Goal: Task Accomplishment & Management: Manage account settings

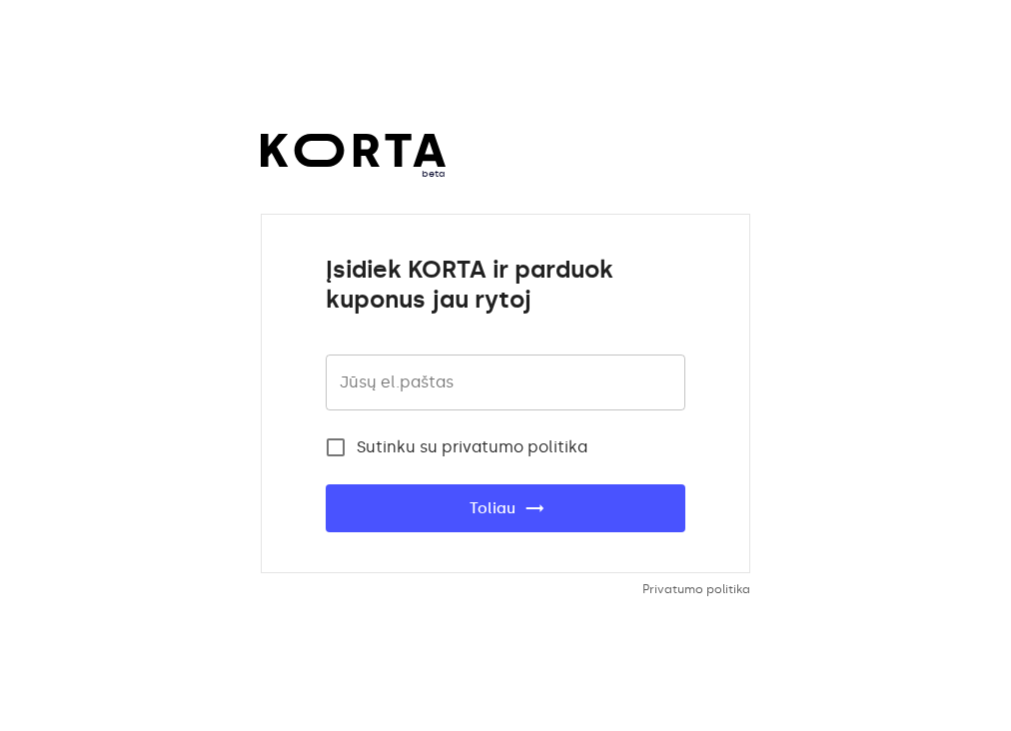
click at [436, 389] on input "email" at bounding box center [506, 383] width 360 height 56
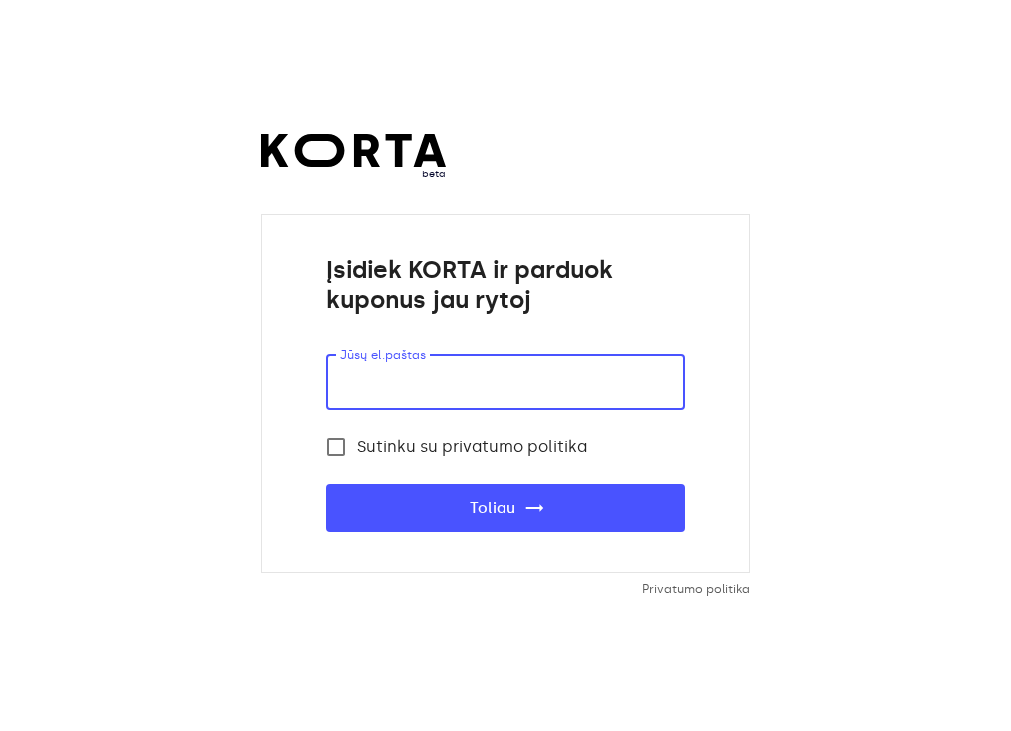
type input "[EMAIL_ADDRESS][DOMAIN_NAME]"
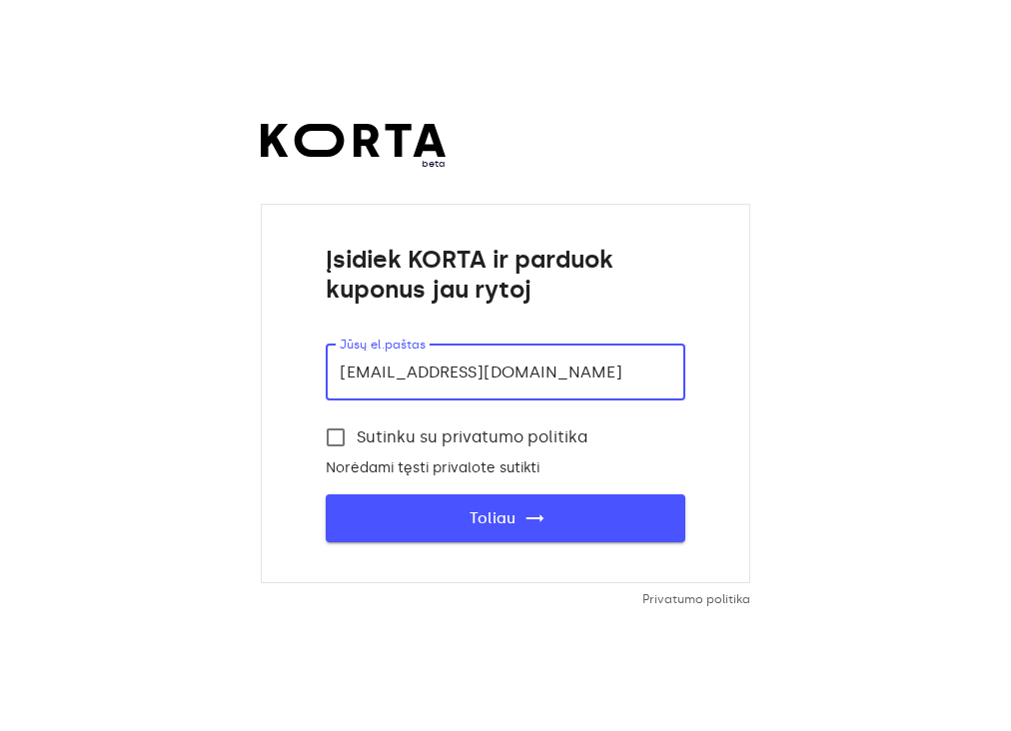
click at [484, 513] on span "Toliau trending_flat" at bounding box center [506, 519] width 296 height 26
click at [610, 510] on span "Toliau trending_flat" at bounding box center [506, 519] width 296 height 26
drag, startPoint x: 627, startPoint y: 369, endPoint x: 112, endPoint y: 357, distance: 515.6
click at [112, 357] on div "beta Įsidiek KORTA ir parduok kuponus jau rytoj Jūsų el.paštas senamiestiscasa@…" at bounding box center [505, 365] width 1011 height 731
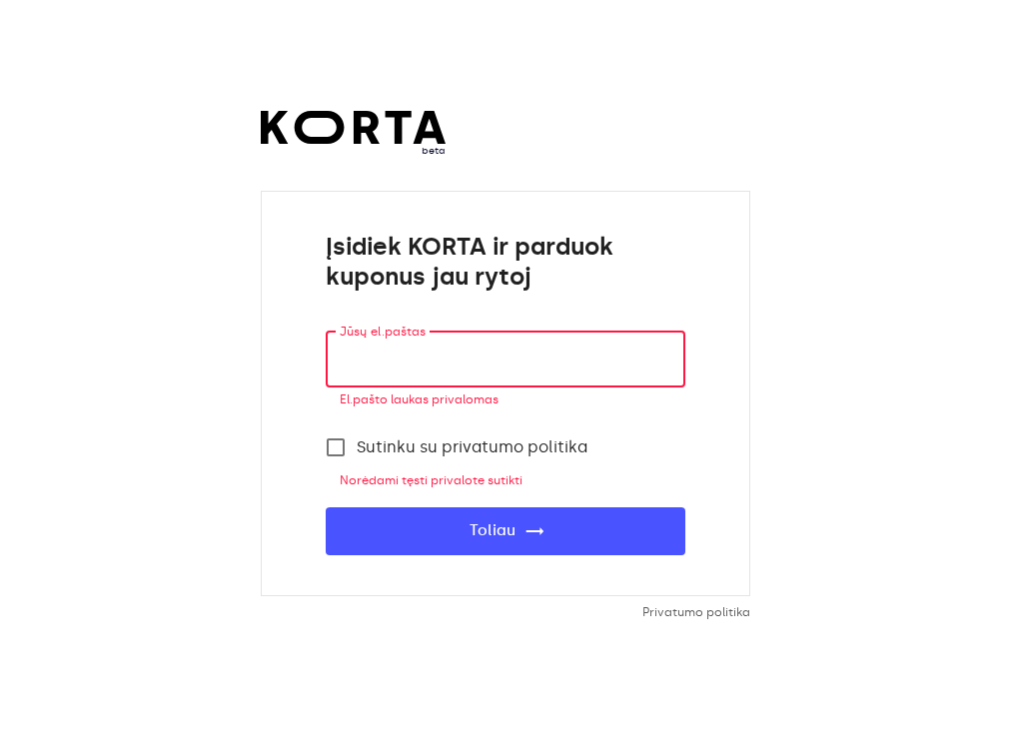
click at [445, 358] on input "email" at bounding box center [506, 360] width 360 height 56
type input "senamiestis.cdp@gmail.com"
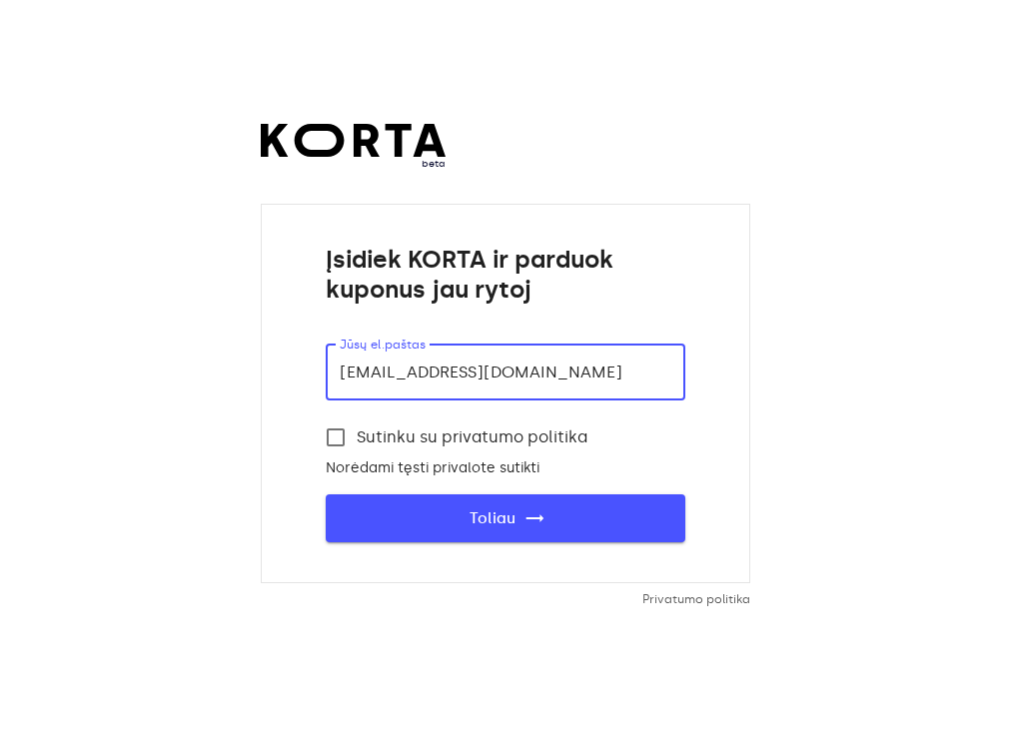
click at [520, 520] on span "Toliau trending_flat" at bounding box center [506, 519] width 296 height 26
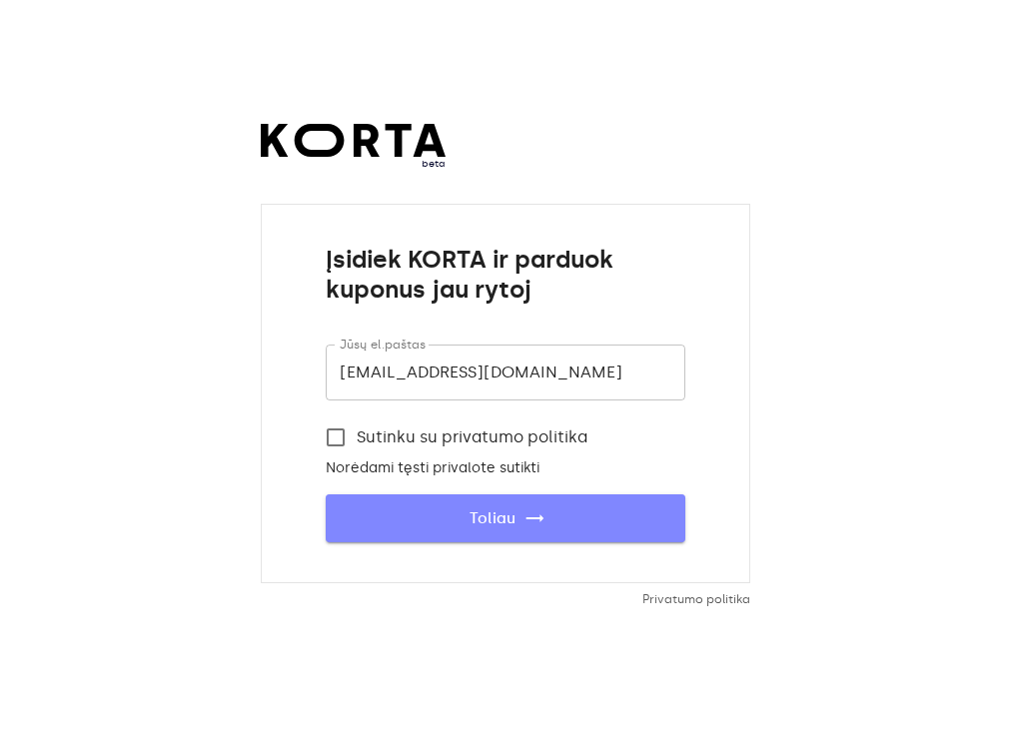
click at [520, 520] on span "Toliau trending_flat" at bounding box center [506, 519] width 296 height 26
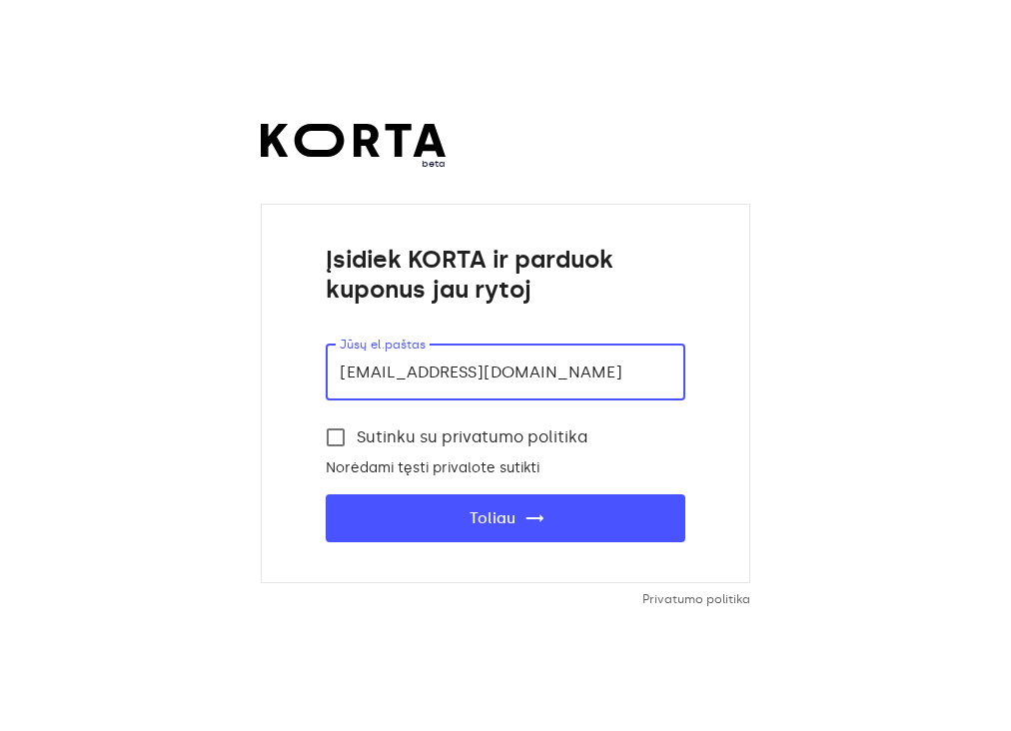
drag, startPoint x: 611, startPoint y: 375, endPoint x: -93, endPoint y: 268, distance: 712.4
click at [0, 268] on html "beta Įsidiek KORTA ir parduok kuponus jau rytoj Jūsų el.paštas senamiestis.cdp@…" at bounding box center [505, 365] width 1011 height 731
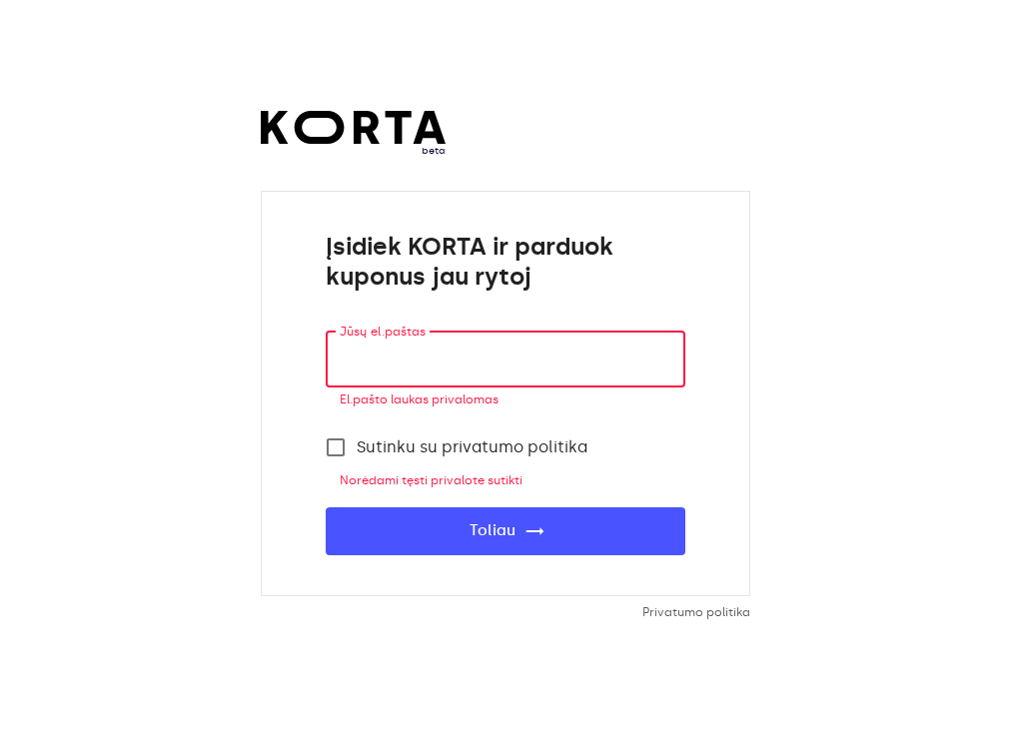
click at [537, 355] on input "email" at bounding box center [506, 360] width 360 height 56
type input "cdp.vilniaus17@casadellapasta.lt"
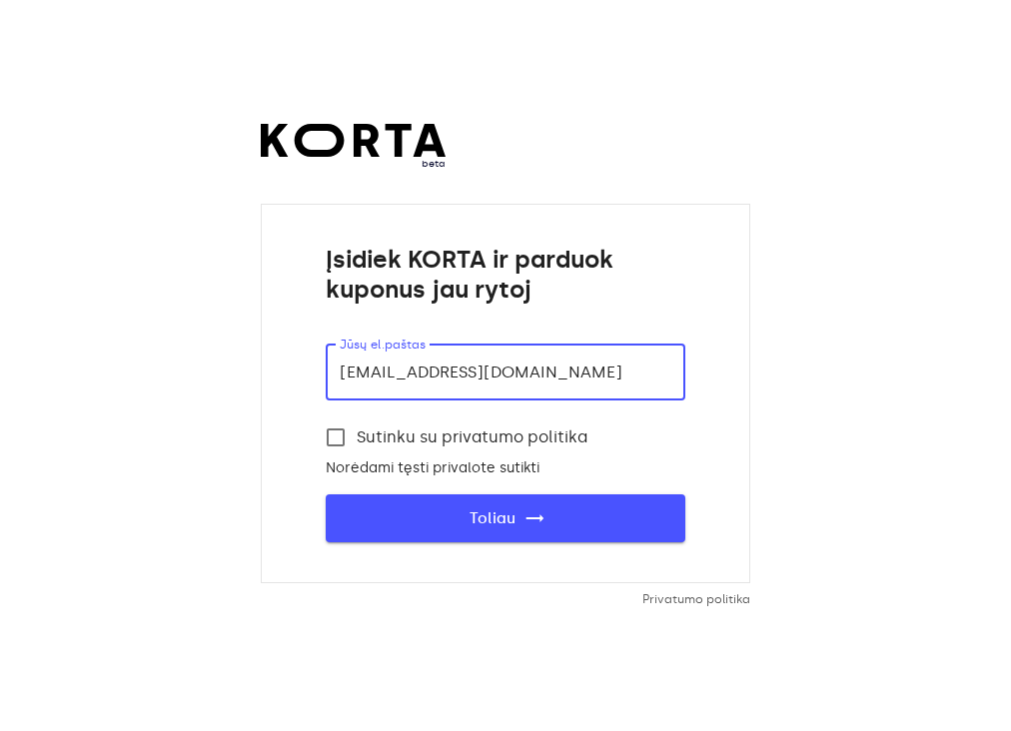
click at [505, 520] on span "Toliau trending_flat" at bounding box center [506, 519] width 296 height 26
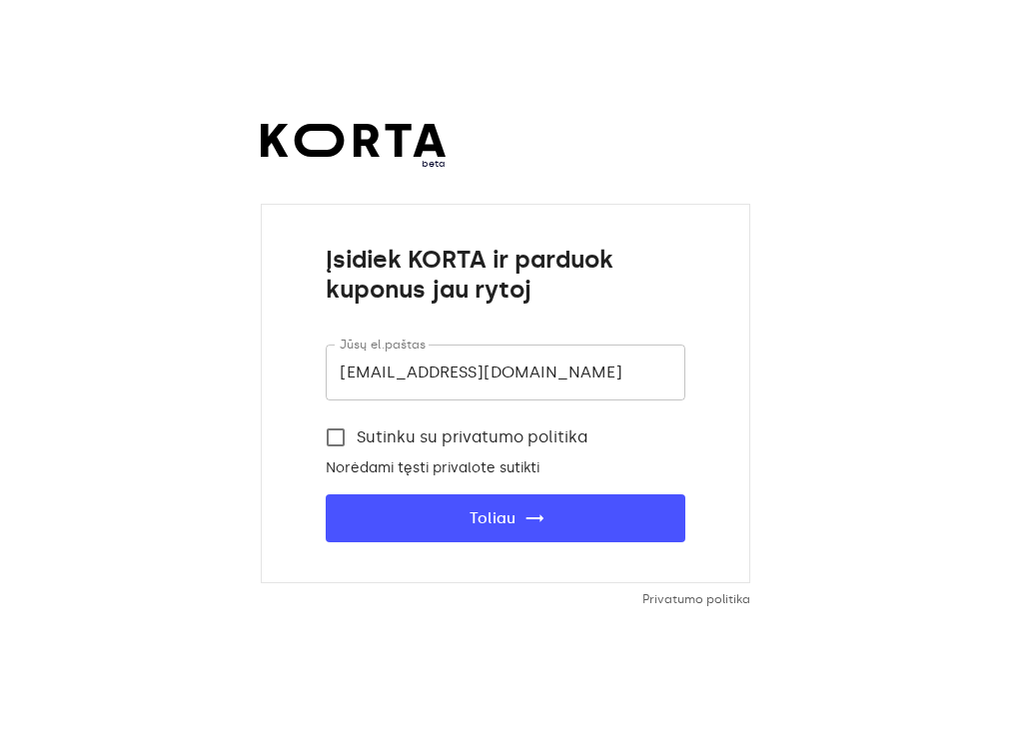
click at [334, 436] on input "Sutinku su privatumo politika" at bounding box center [336, 438] width 42 height 42
checkbox input "true"
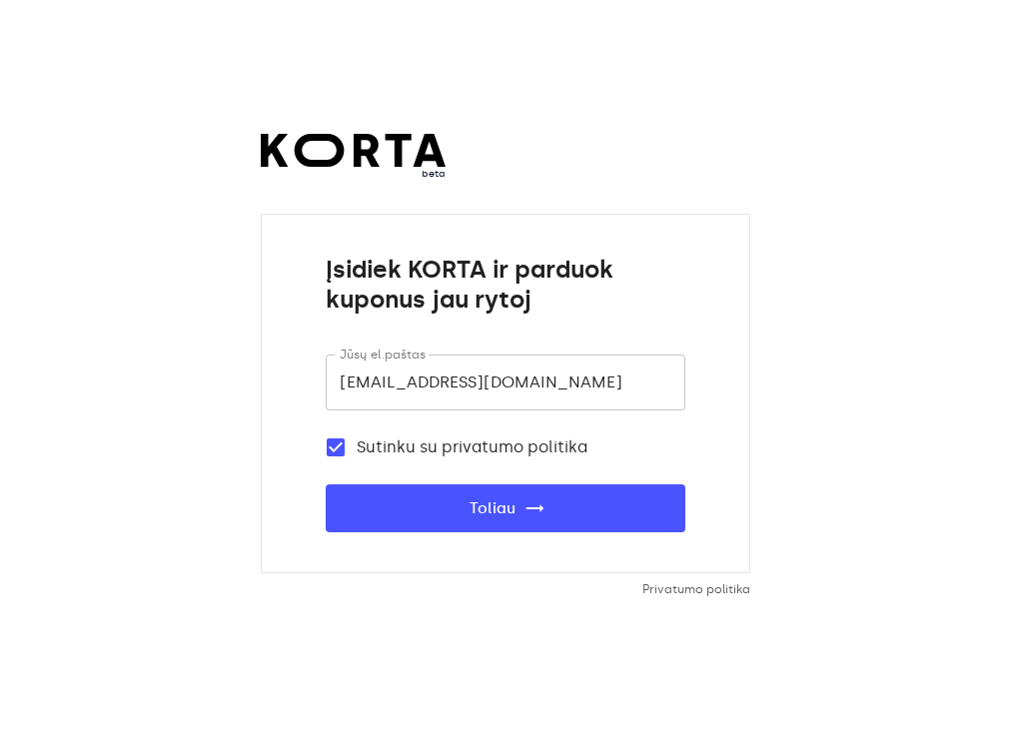
click at [492, 560] on div "Įsidiek KORTA ir parduok kuponus jau rytoj Jūsų el.paštas cdp.vilniaus17@casade…" at bounding box center [506, 394] width 490 height 360
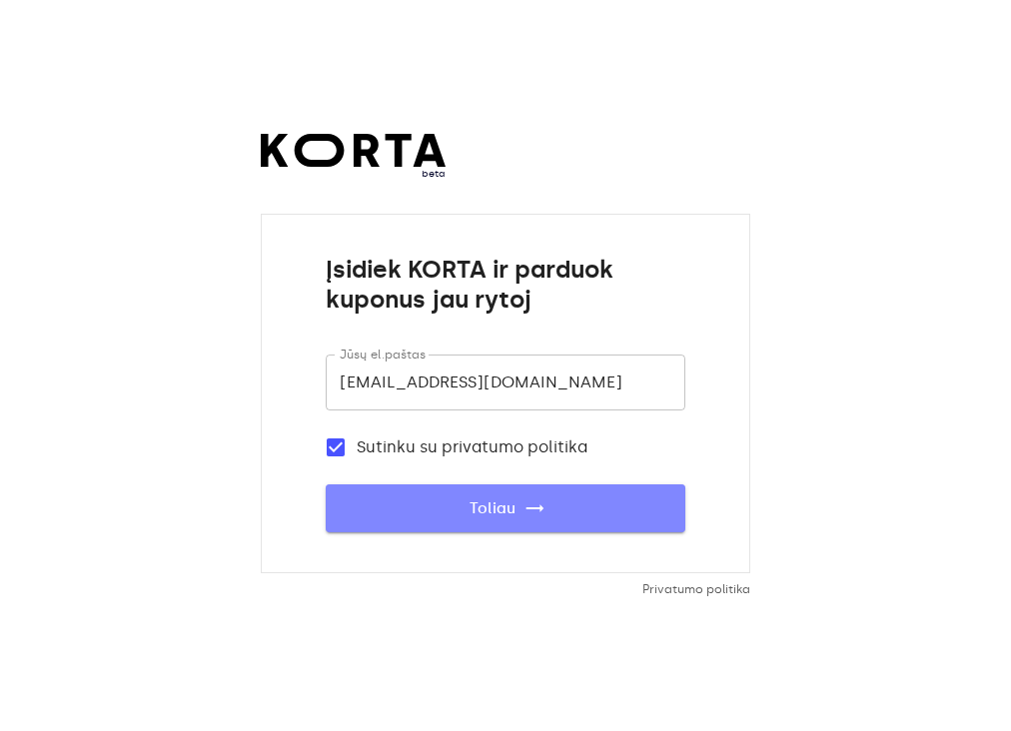
click at [481, 522] on button "Toliau trending_flat" at bounding box center [506, 509] width 360 height 48
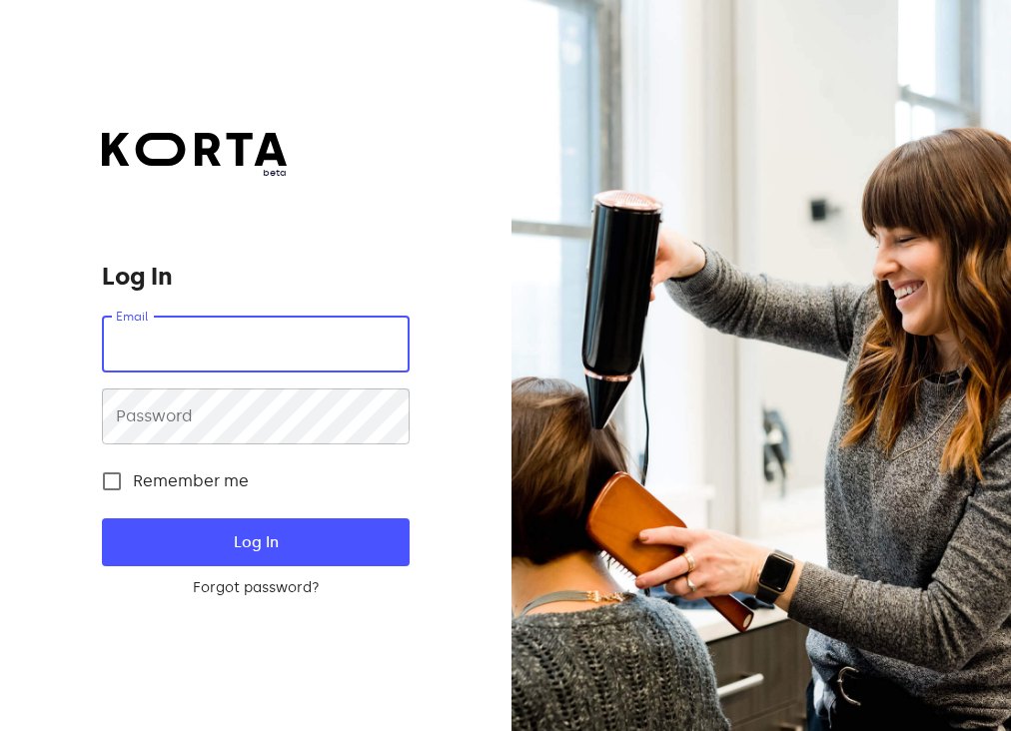
click at [285, 336] on input "email" at bounding box center [255, 345] width 307 height 56
type input "[EMAIL_ADDRESS][DOMAIN_NAME]"
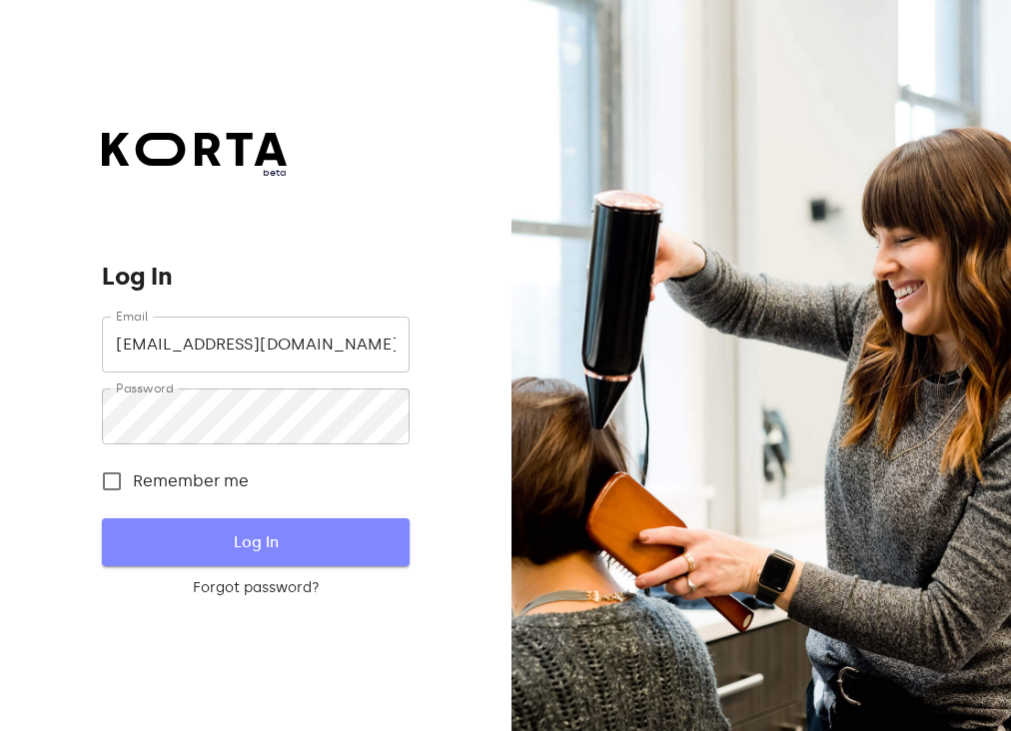
click at [276, 548] on span "Log In" at bounding box center [255, 542] width 243 height 26
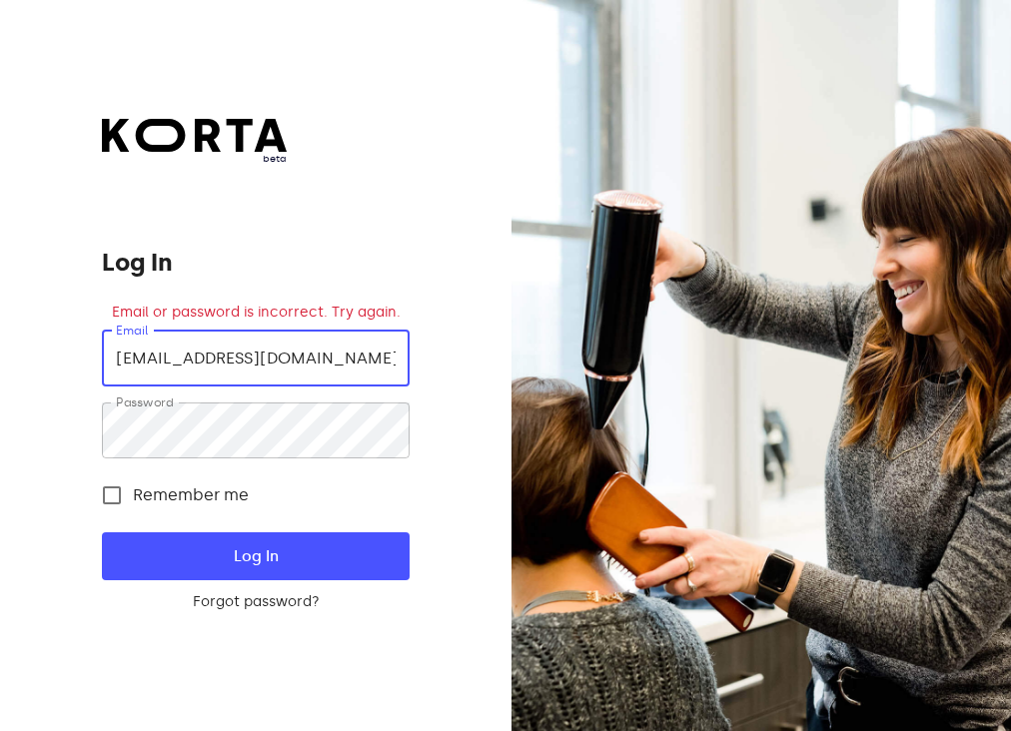
drag, startPoint x: 396, startPoint y: 357, endPoint x: -93, endPoint y: 241, distance: 502.1
click at [0, 241] on html "beta Log In Email or password is incorrect. Try again. Email cdp.vilniaus17@cas…" at bounding box center [505, 365] width 1011 height 731
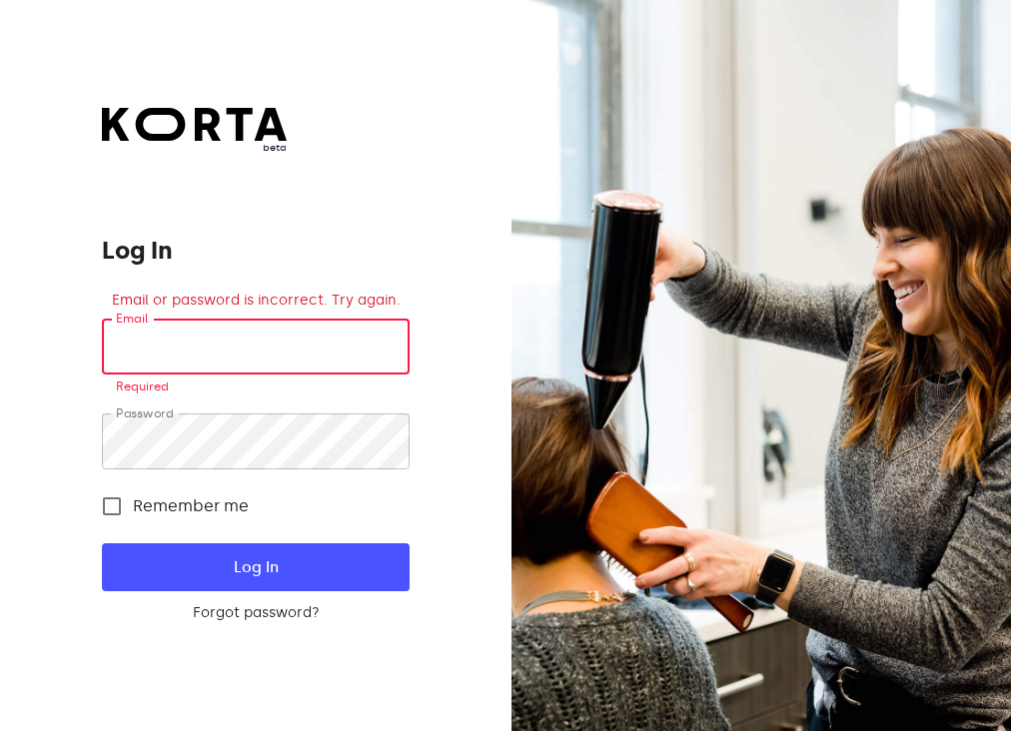
click at [204, 357] on input "email" at bounding box center [255, 347] width 307 height 56
type input "[EMAIL_ADDRESS][DOMAIN_NAME]"
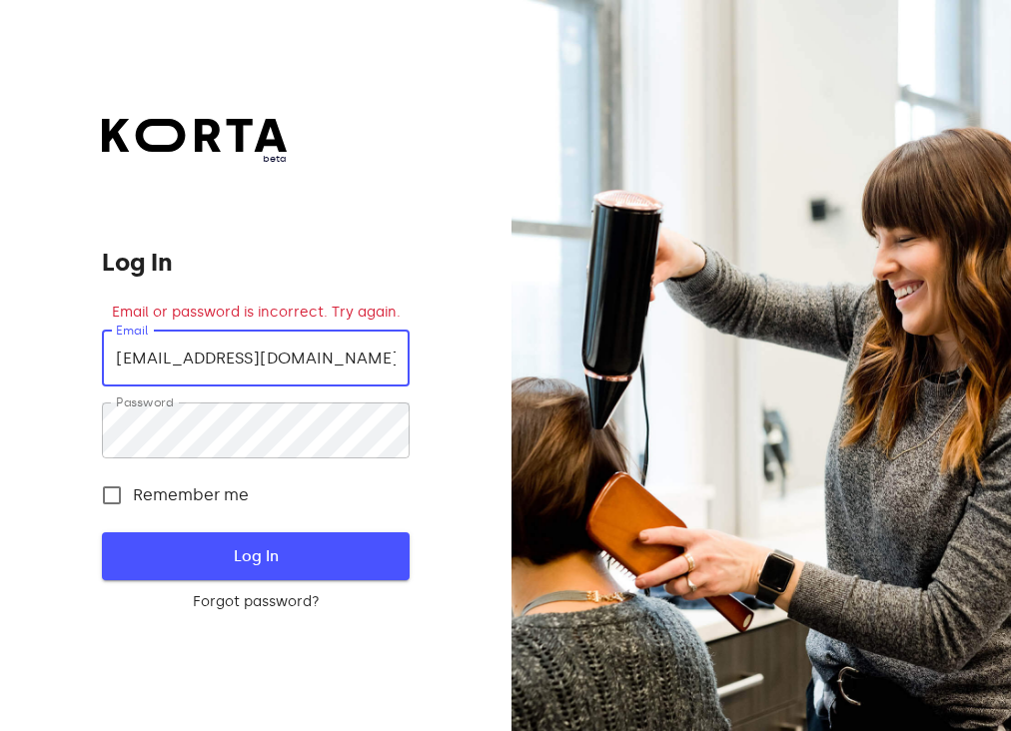
click at [268, 559] on span "Log In" at bounding box center [255, 556] width 243 height 26
drag, startPoint x: 373, startPoint y: 357, endPoint x: -93, endPoint y: 317, distance: 467.3
click at [0, 317] on html "beta Log In Email or password is incorrect. Try again. Email senamiestiscasa@ou…" at bounding box center [505, 365] width 1011 height 731
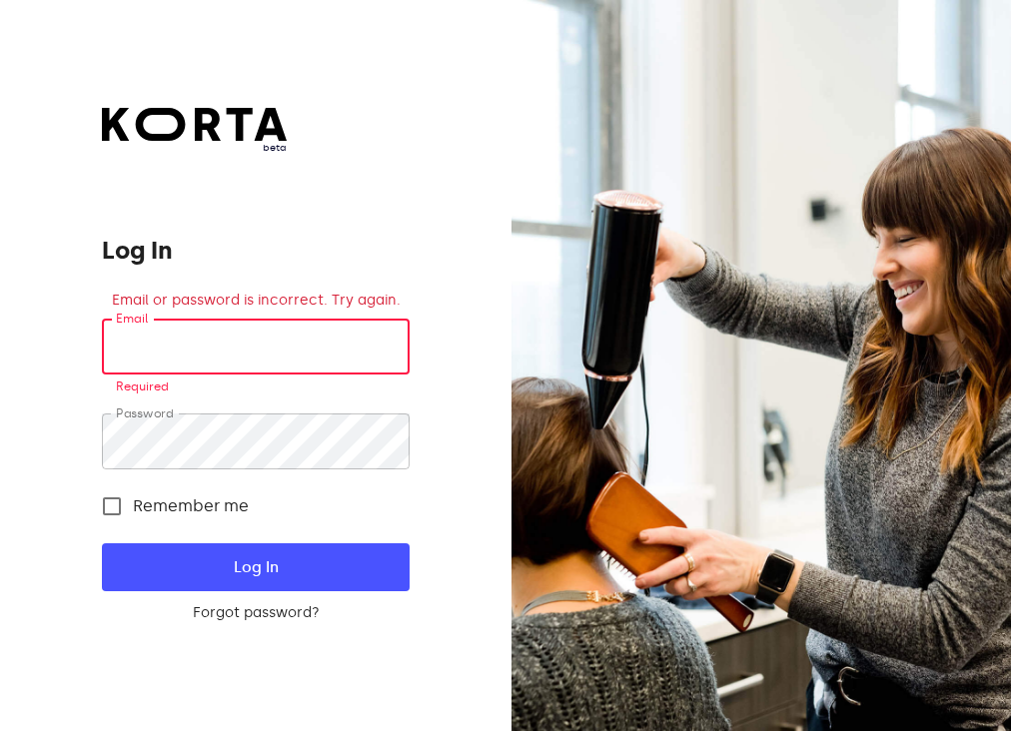
click at [319, 346] on input "email" at bounding box center [255, 347] width 307 height 56
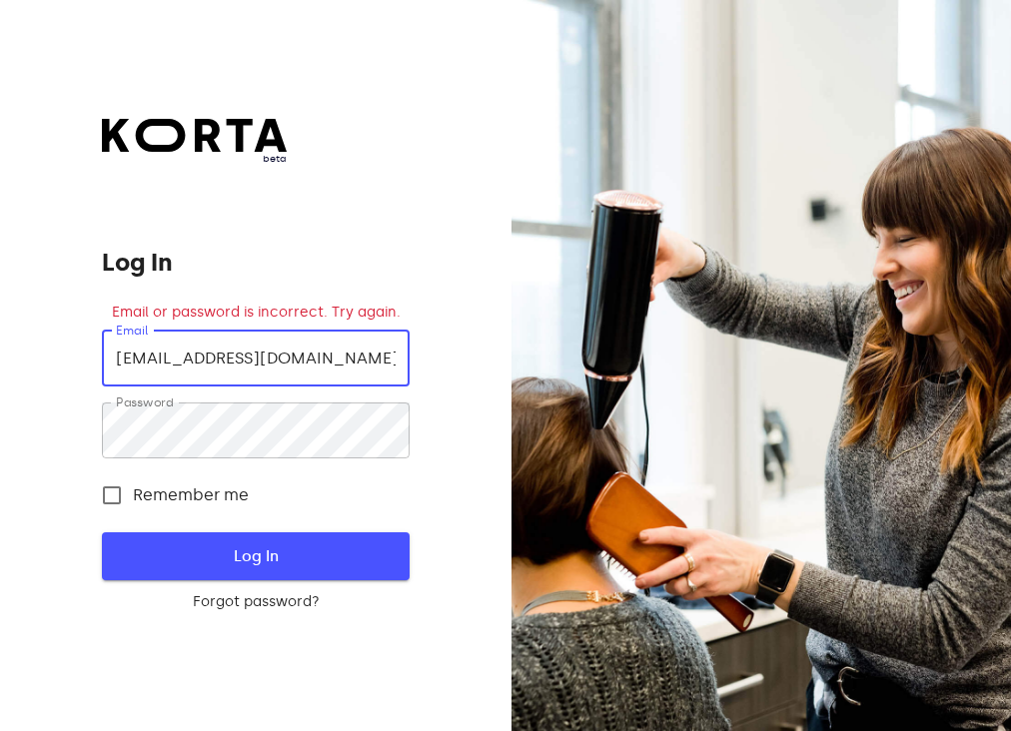
click at [284, 549] on span "Log In" at bounding box center [255, 556] width 243 height 26
click at [348, 326] on div "beta Log In Email or password is incorrect. Try again. Email senamiestiscasa@ou…" at bounding box center [255, 365] width 307 height 493
click at [372, 362] on input "senamiestiscasa@outlook.com" at bounding box center [255, 359] width 307 height 56
drag, startPoint x: 380, startPoint y: 355, endPoint x: 120, endPoint y: 323, distance: 261.7
click at [120, 323] on div "beta Log In Email or password is incorrect. Try again. Email senamiestiscasa@ou…" at bounding box center [255, 365] width 307 height 493
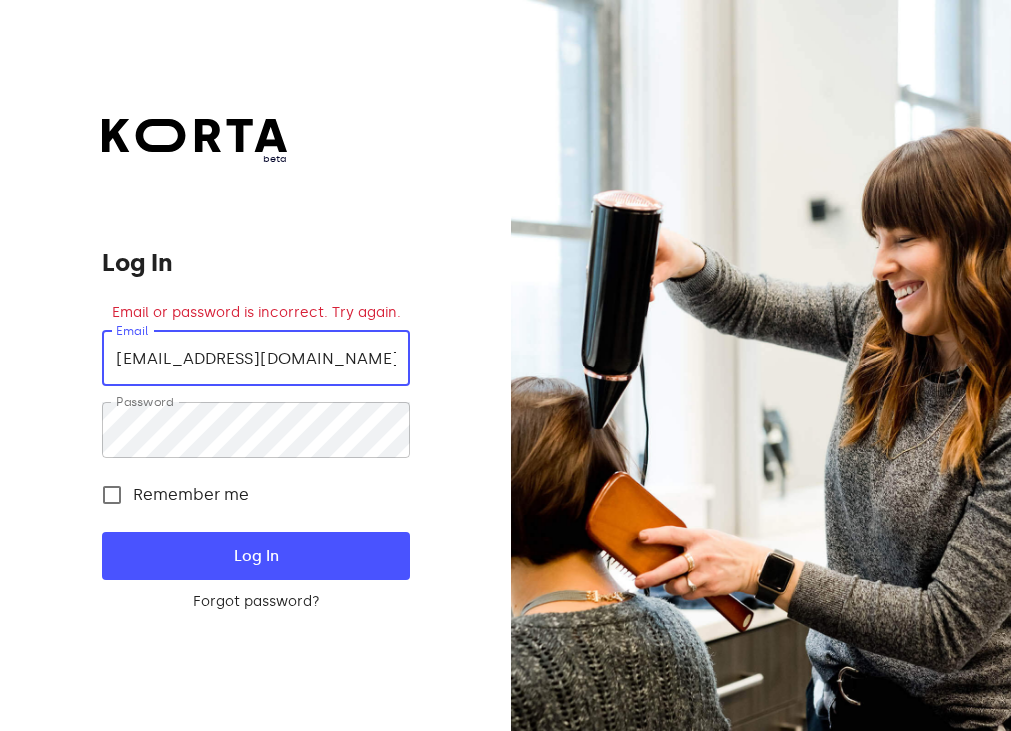
type input "s"
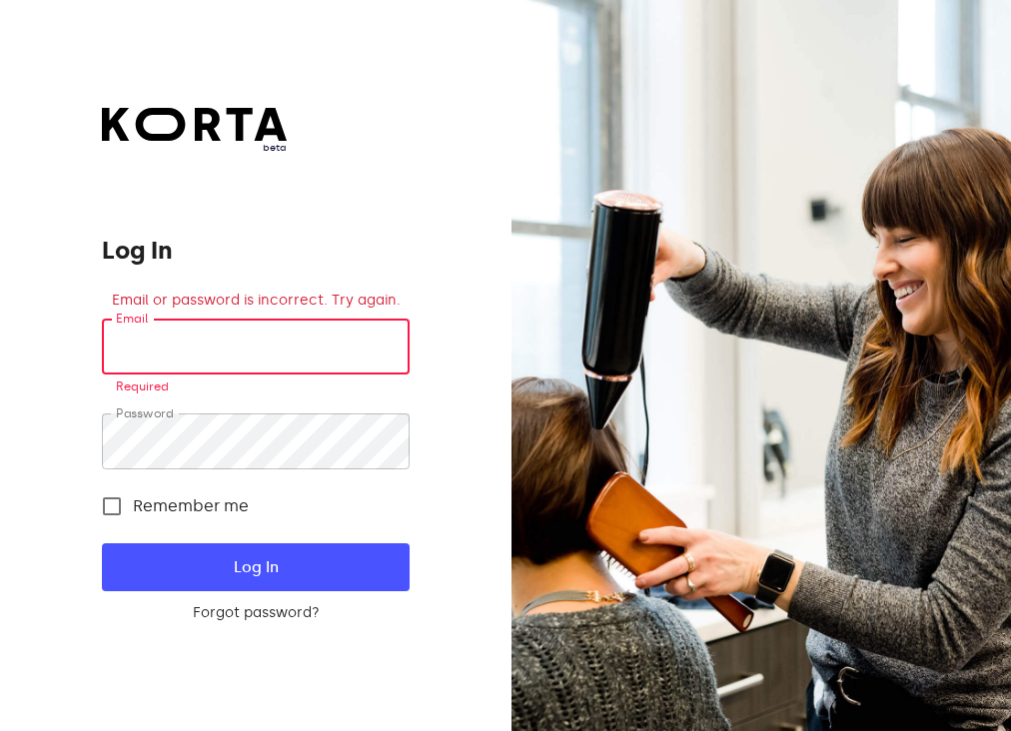
click at [212, 128] on img at bounding box center [194, 124] width 185 height 33
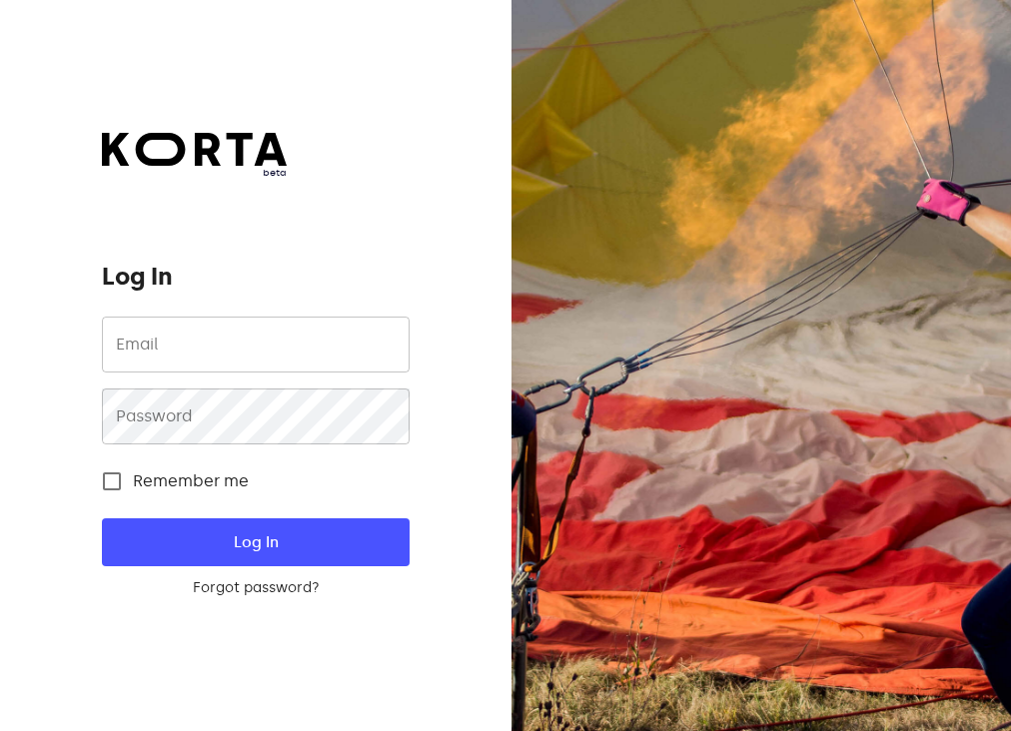
click at [207, 340] on input "email" at bounding box center [255, 345] width 307 height 56
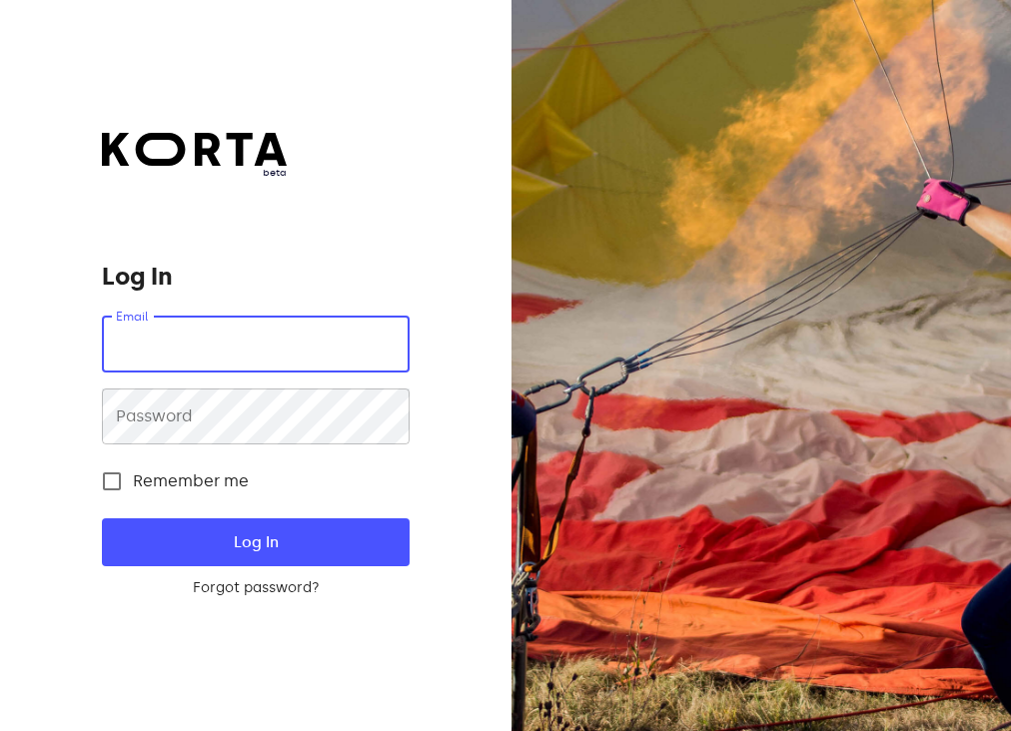
type input "[EMAIL_ADDRESS][DOMAIN_NAME]"
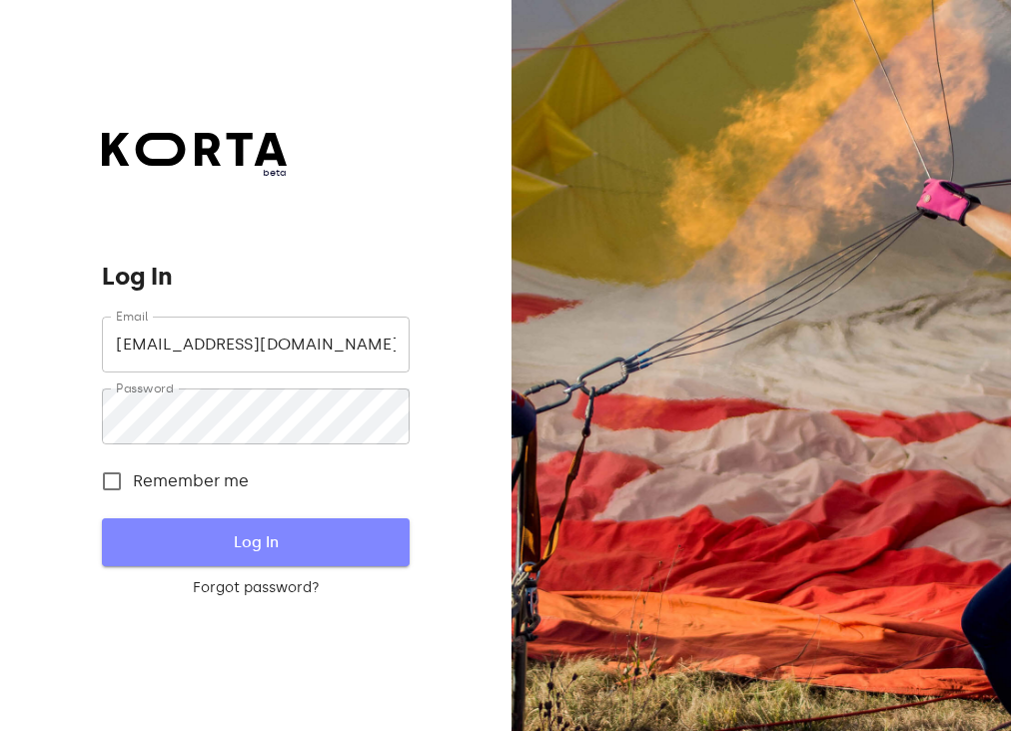
click at [306, 530] on span "Log In" at bounding box center [255, 542] width 243 height 26
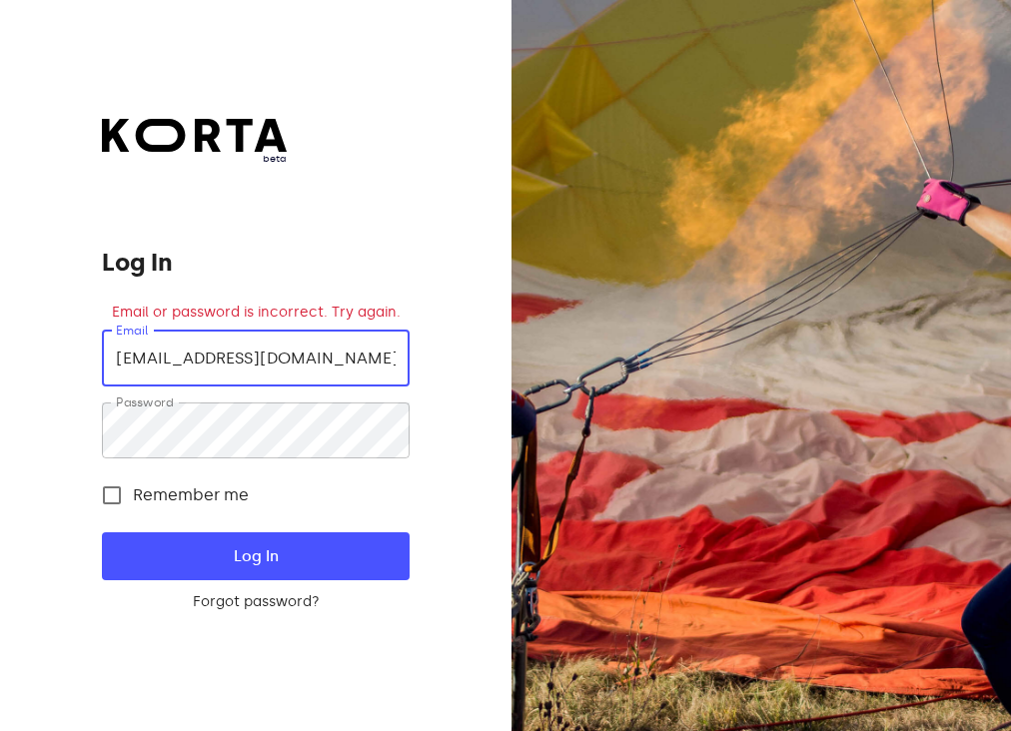
drag, startPoint x: 394, startPoint y: 350, endPoint x: -93, endPoint y: 321, distance: 487.4
click at [0, 321] on html "beta Log In Email or password is incorrect. Try again. Email senamiestis.cdp@gm…" at bounding box center [505, 365] width 1011 height 731
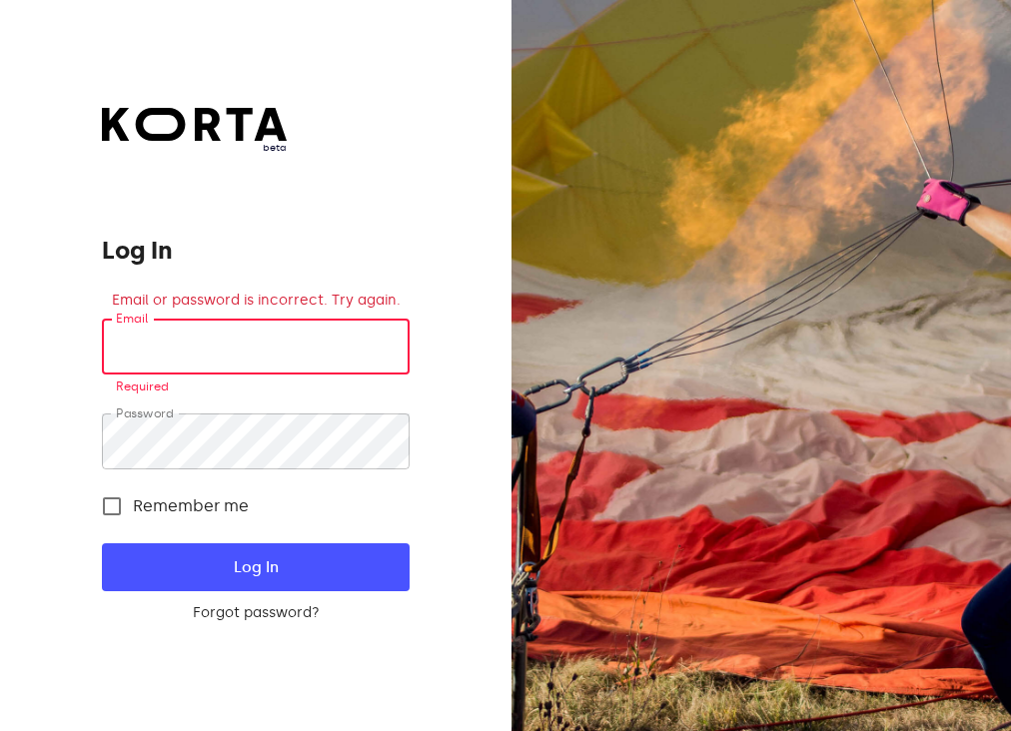
click at [288, 360] on input "email" at bounding box center [255, 347] width 307 height 56
type input "senamiestiscasa@outlook.com"
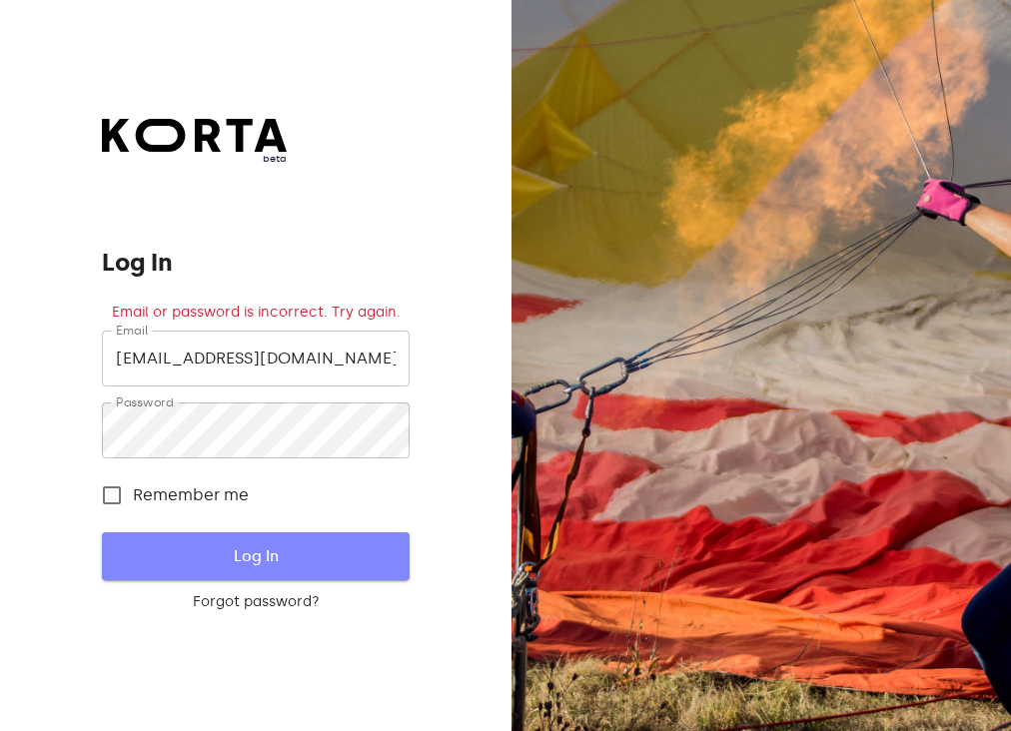
click at [234, 558] on span "Log In" at bounding box center [255, 556] width 243 height 26
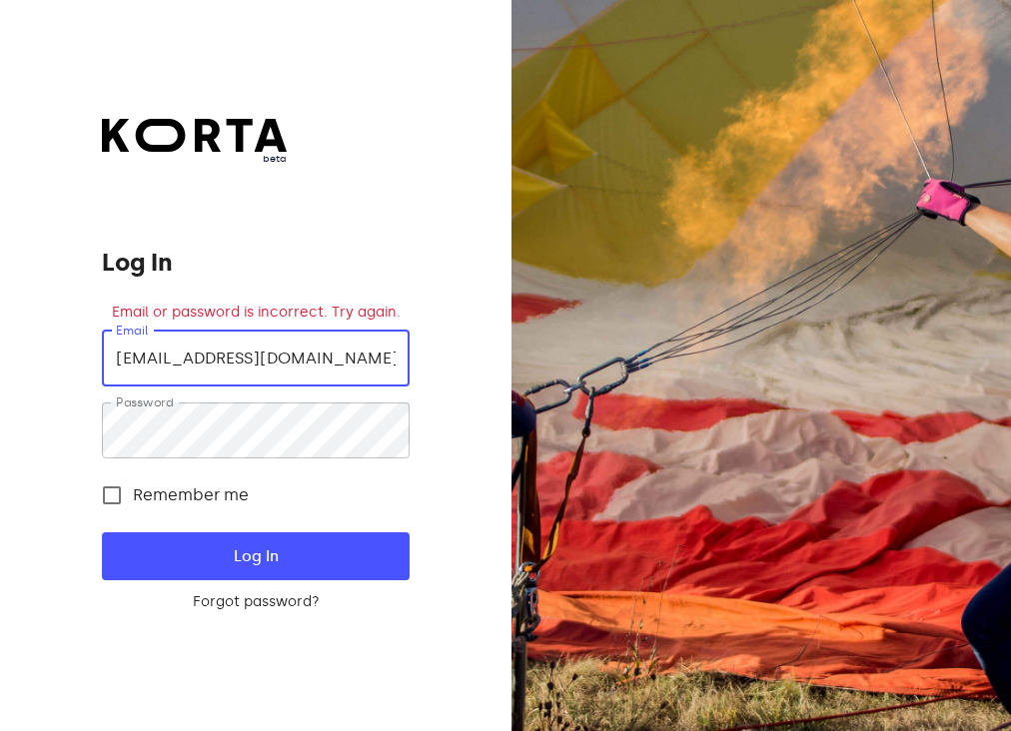
drag, startPoint x: 381, startPoint y: 360, endPoint x: -93, endPoint y: 342, distance: 473.9
click at [0, 342] on html "beta Log In Email or password is incorrect. Try again. Email senamiestiscasa@ou…" at bounding box center [505, 365] width 1011 height 731
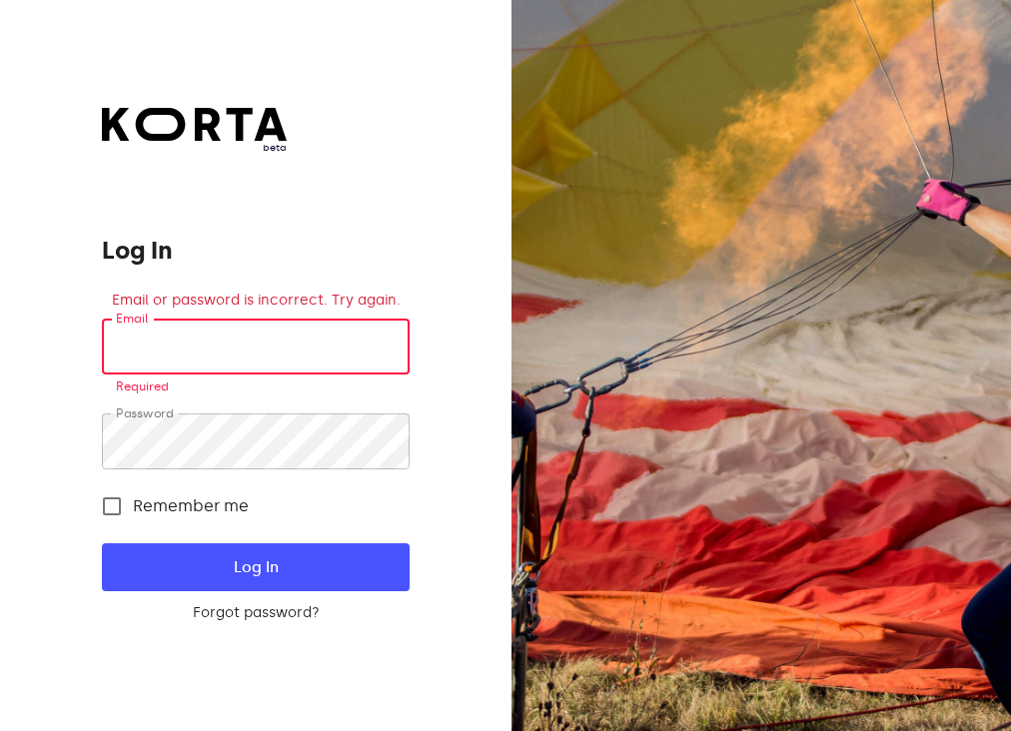
click at [275, 340] on input "email" at bounding box center [255, 347] width 307 height 56
type input "senamiestis.cdp@gmail.com"
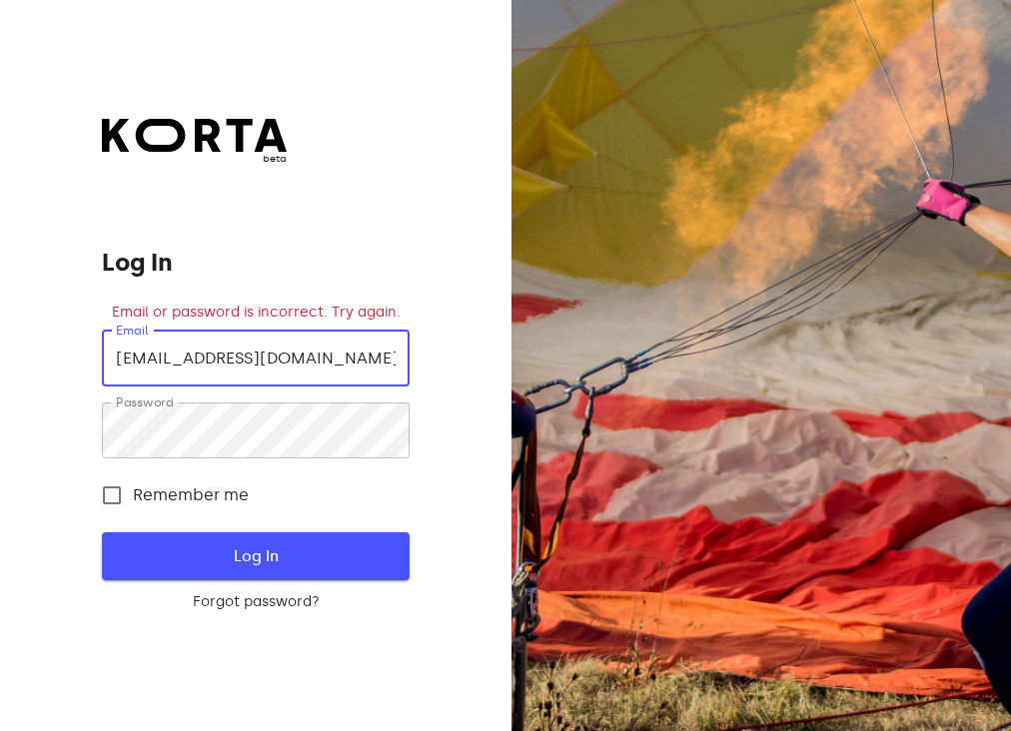
click at [266, 551] on span "Log In" at bounding box center [255, 556] width 243 height 26
drag, startPoint x: 377, startPoint y: 359, endPoint x: -93, endPoint y: 296, distance: 473.7
click at [0, 296] on html "beta Log In Email or password is incorrect. Try again. Email senamiestis.cdp@gm…" at bounding box center [505, 365] width 1011 height 731
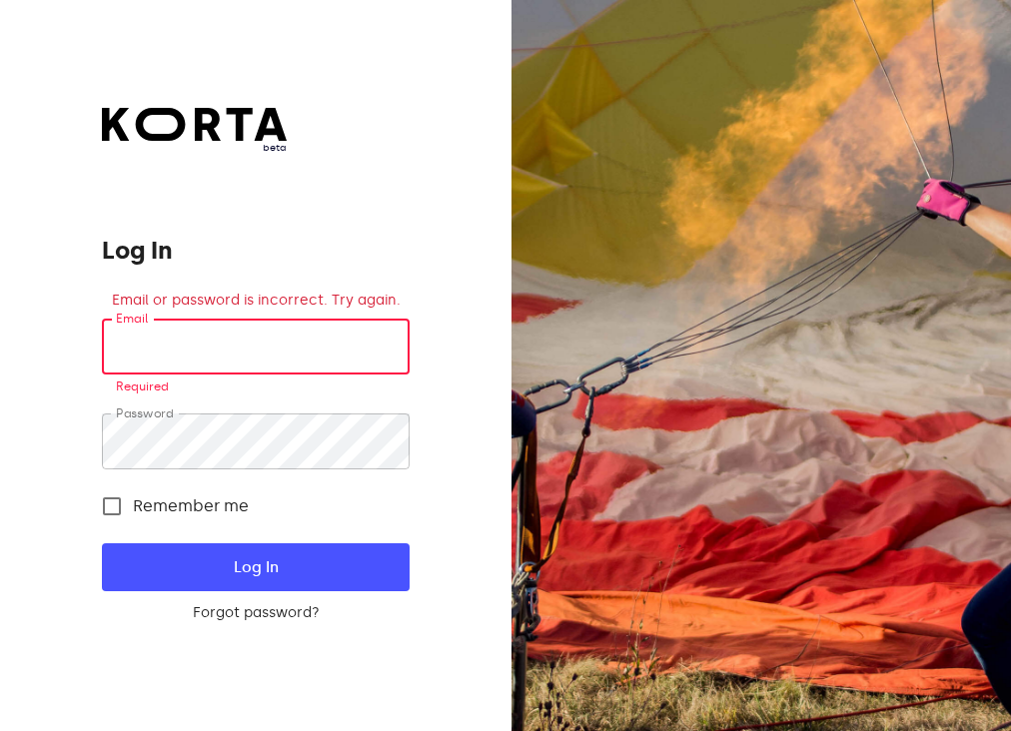
click at [212, 349] on input "email" at bounding box center [255, 347] width 307 height 56
type input "cdp.vilniaus17@casadellapasta.lt"
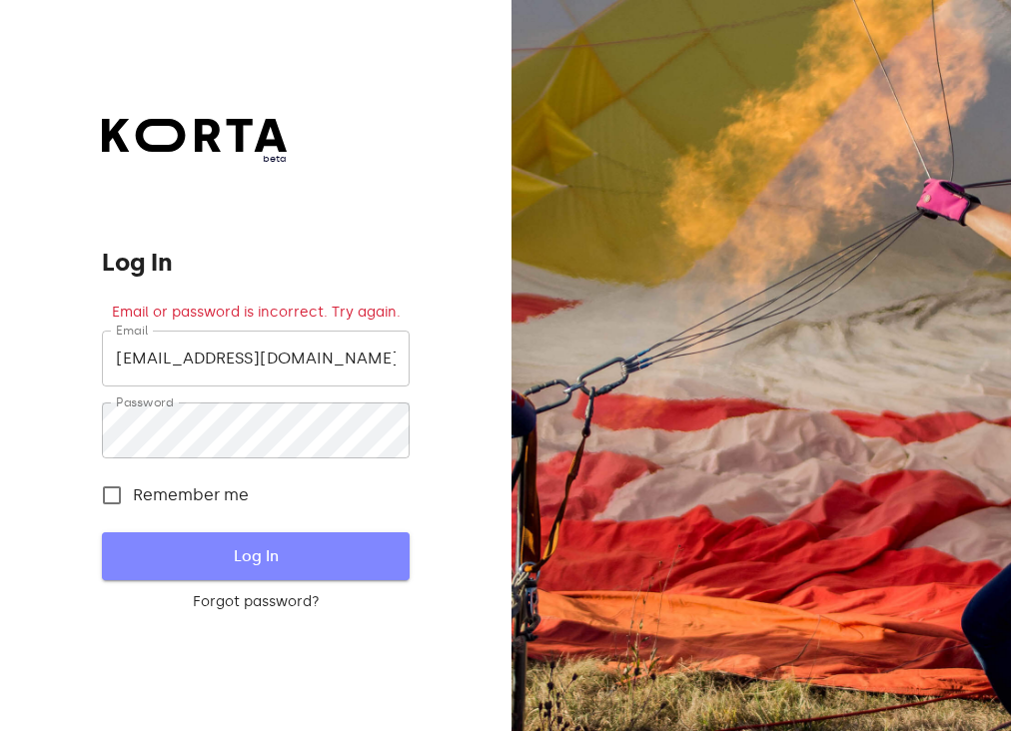
click at [292, 556] on span "Log In" at bounding box center [255, 556] width 243 height 26
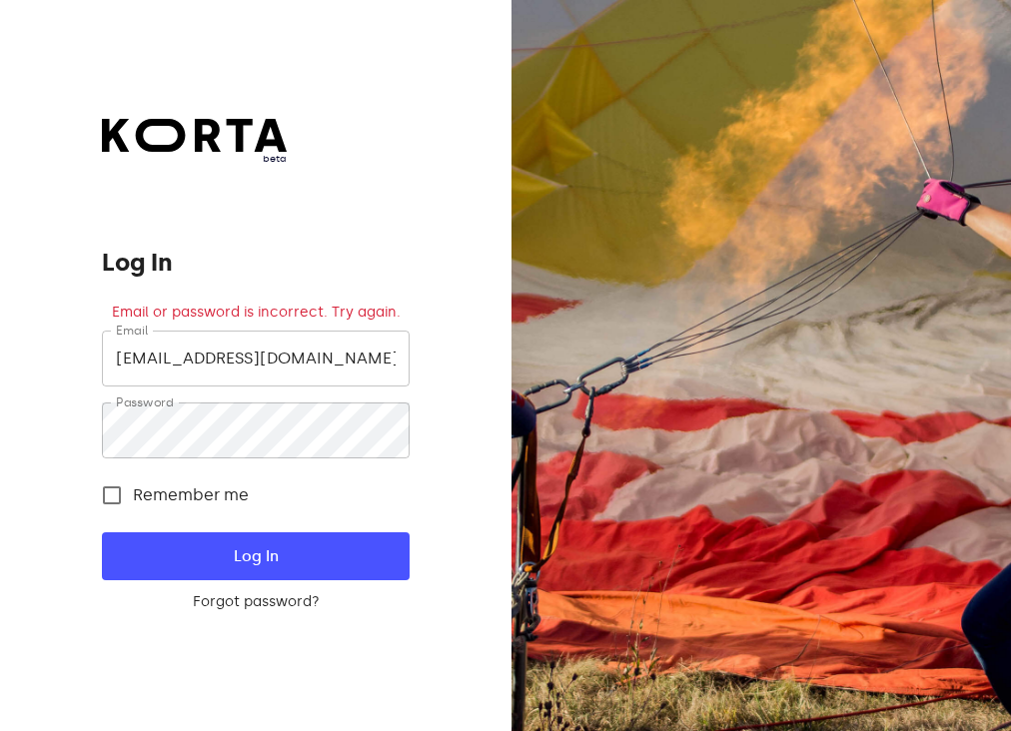
click at [296, 540] on button "Log In" at bounding box center [255, 556] width 307 height 48
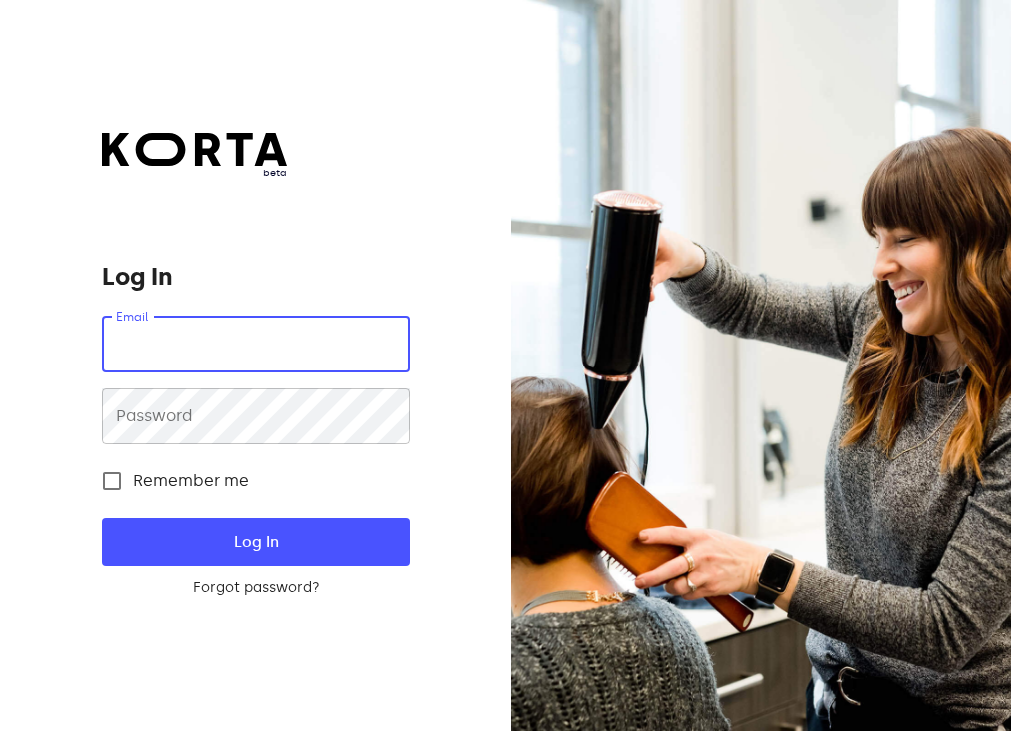
click at [263, 354] on input "email" at bounding box center [255, 345] width 307 height 56
click at [265, 335] on input "email" at bounding box center [255, 345] width 307 height 56
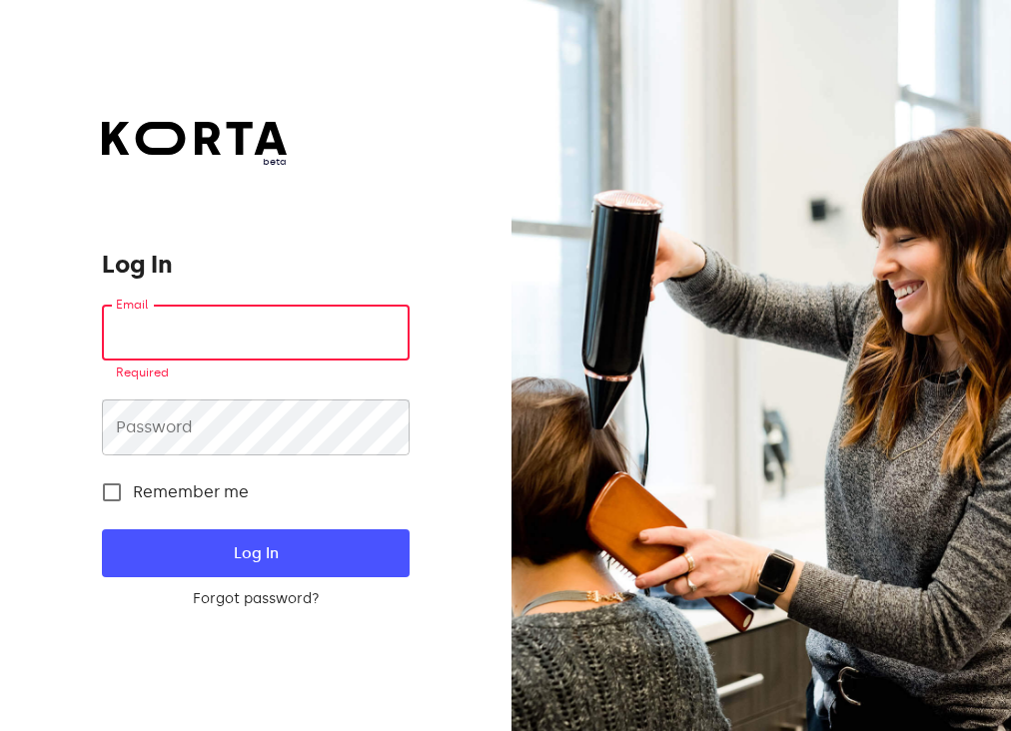
click at [227, 312] on input "email" at bounding box center [255, 333] width 307 height 56
type input "c"
type input "V"
type input "Casa Senamiestis"
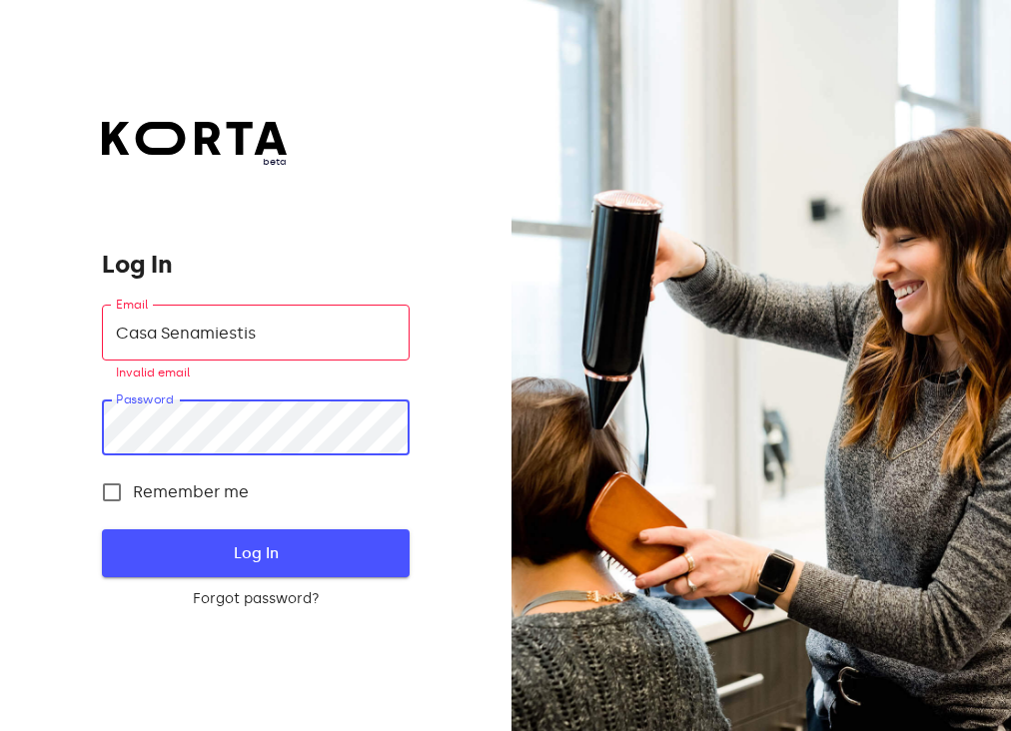
click at [338, 546] on span "Log In" at bounding box center [255, 553] width 243 height 26
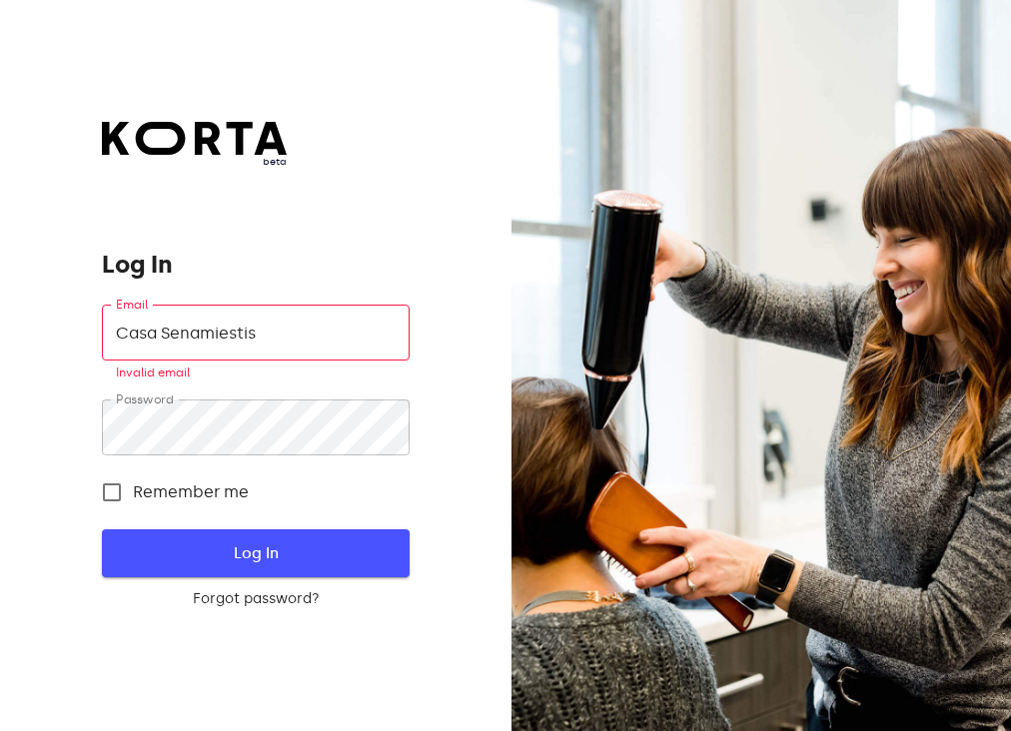
click at [341, 544] on span "Log In" at bounding box center [255, 553] width 243 height 26
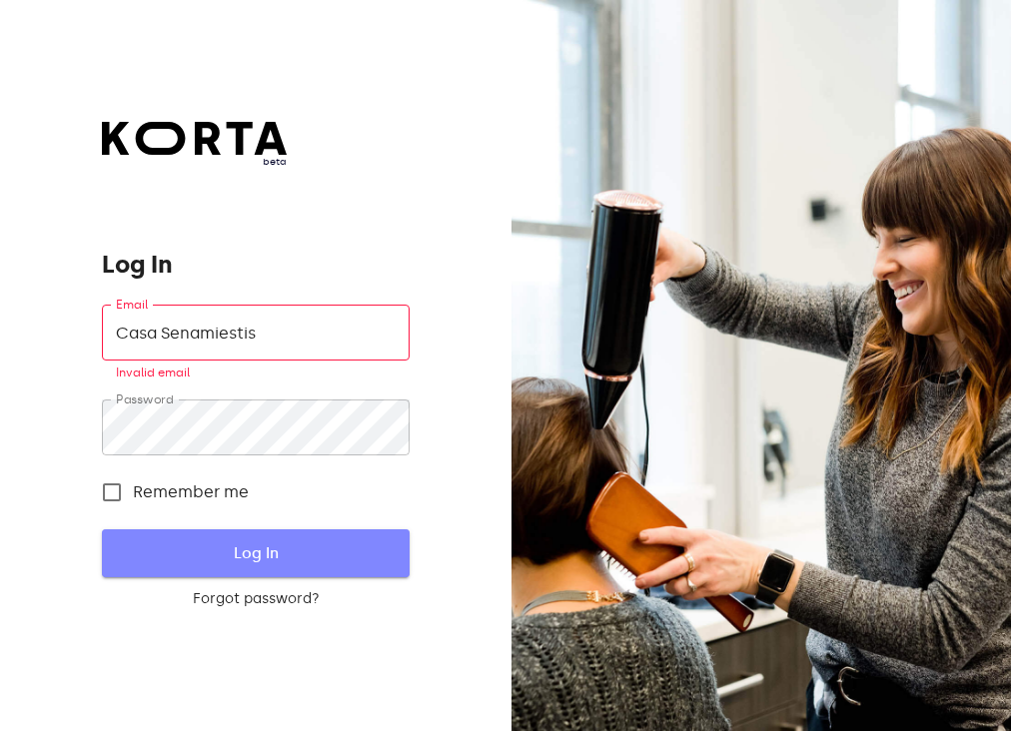
click at [329, 564] on span "Log In" at bounding box center [255, 553] width 243 height 26
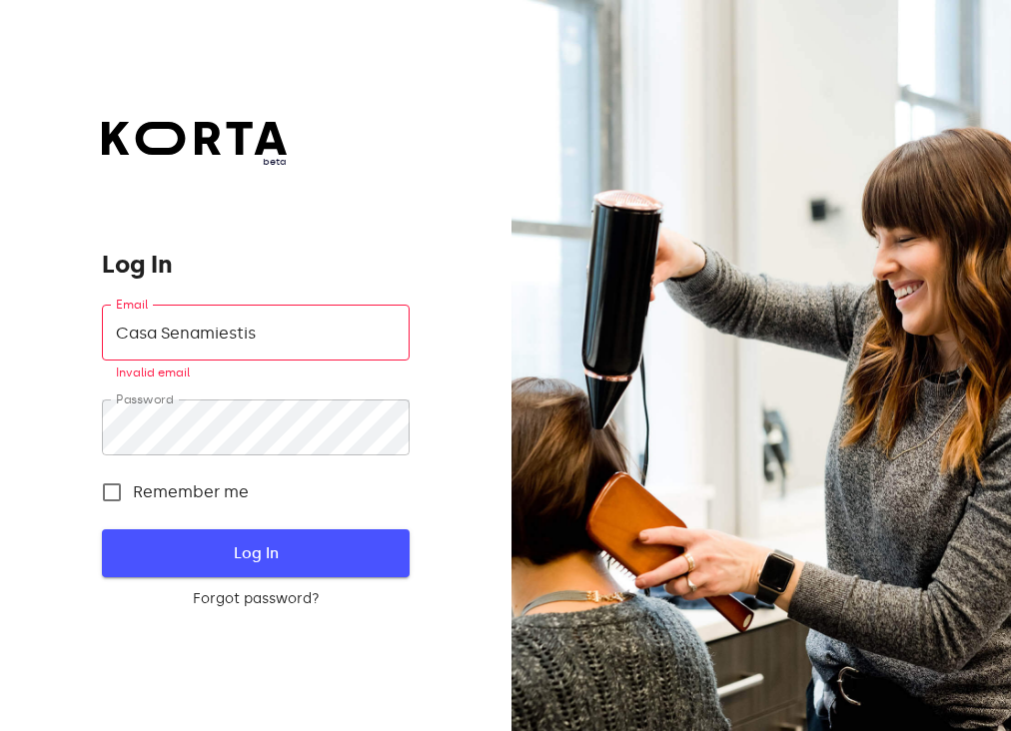
click at [329, 564] on span "Log In" at bounding box center [255, 553] width 243 height 26
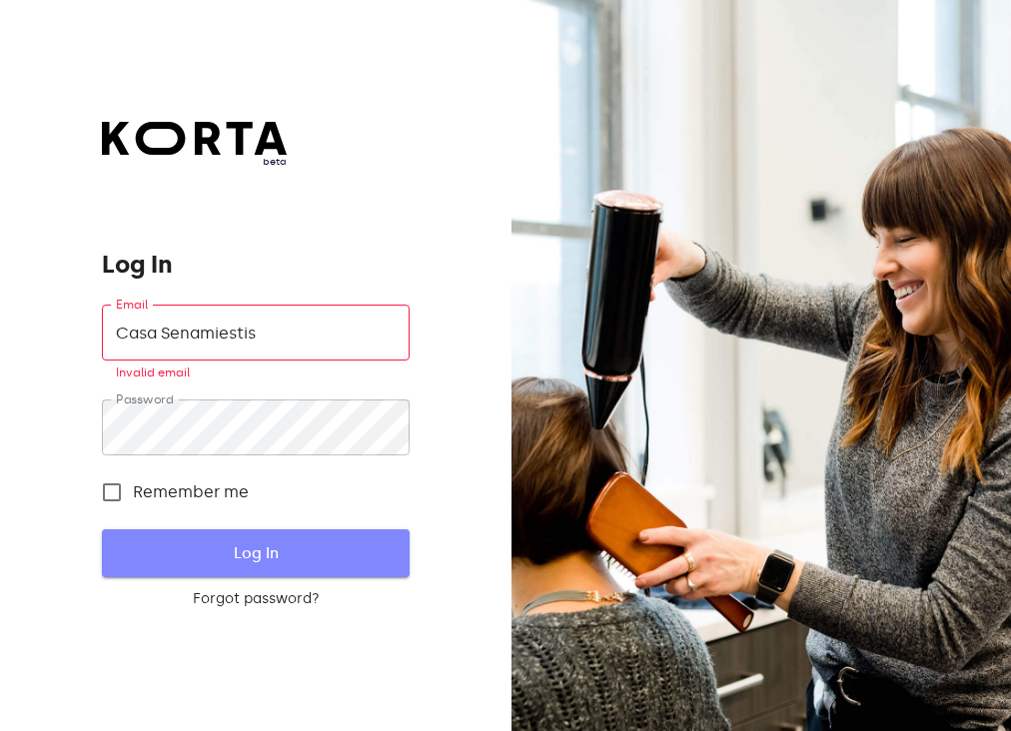
click at [329, 564] on span "Log In" at bounding box center [255, 553] width 243 height 26
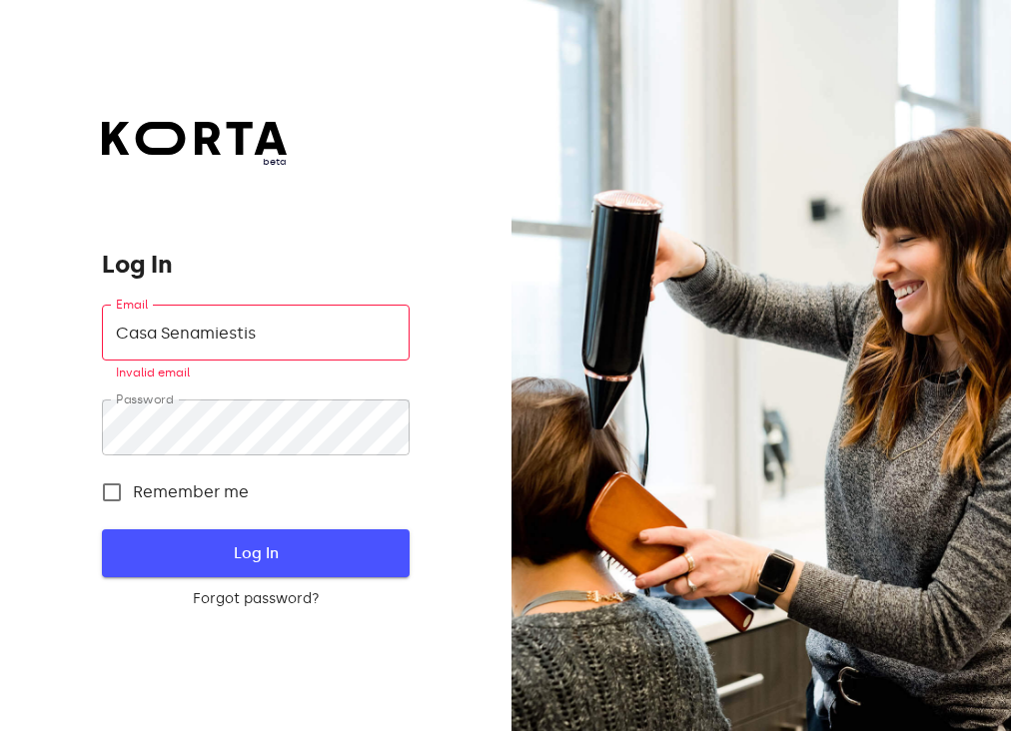
click at [329, 564] on span "Log In" at bounding box center [255, 553] width 243 height 26
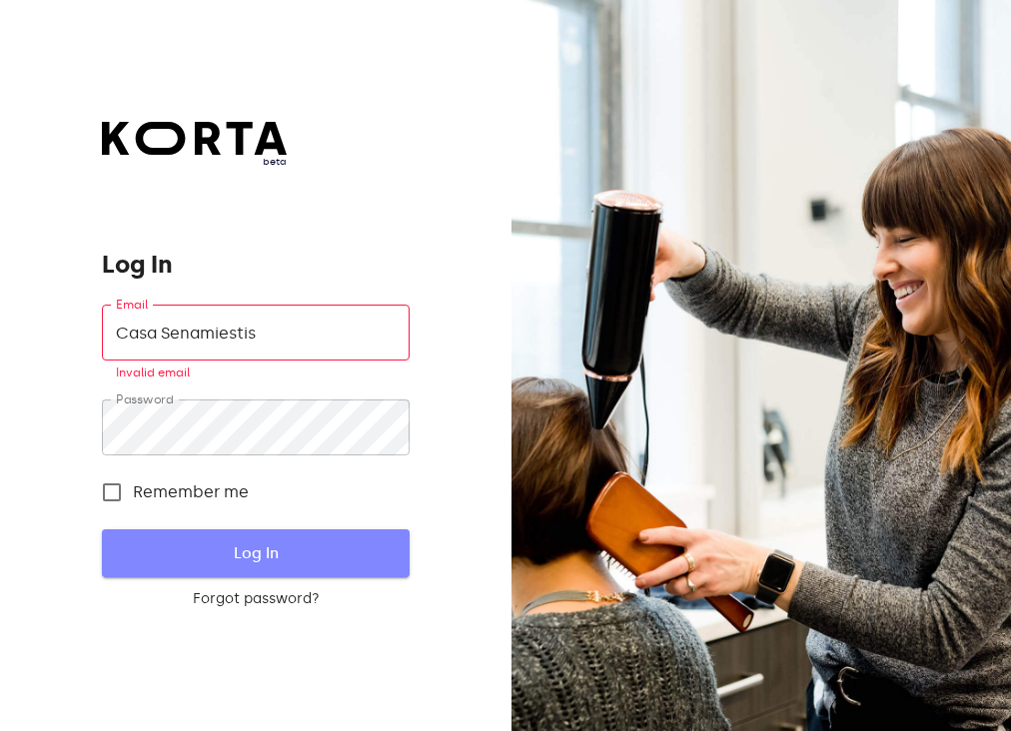
click at [329, 564] on span "Log In" at bounding box center [255, 553] width 243 height 26
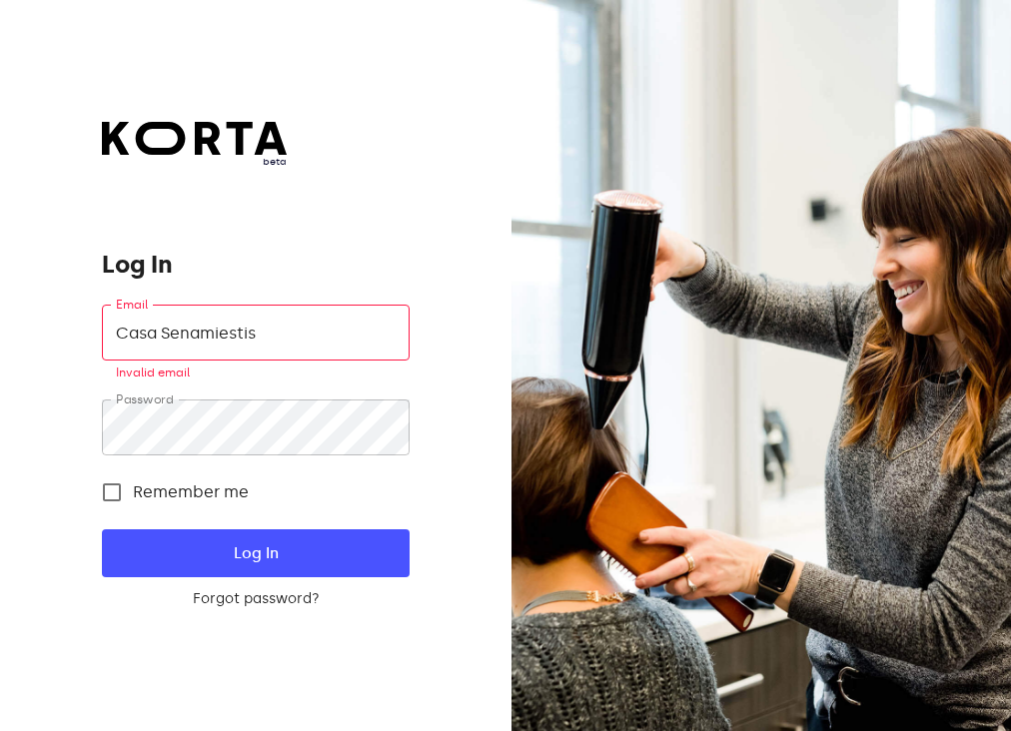
click at [320, 329] on input "Casa Senamiestis" at bounding box center [255, 333] width 307 height 56
drag, startPoint x: 320, startPoint y: 326, endPoint x: -17, endPoint y: 323, distance: 336.7
click at [0, 323] on html "beta Log In Email Casa Senamiestis Email Invalid email Password Password Rememb…" at bounding box center [505, 365] width 1011 height 731
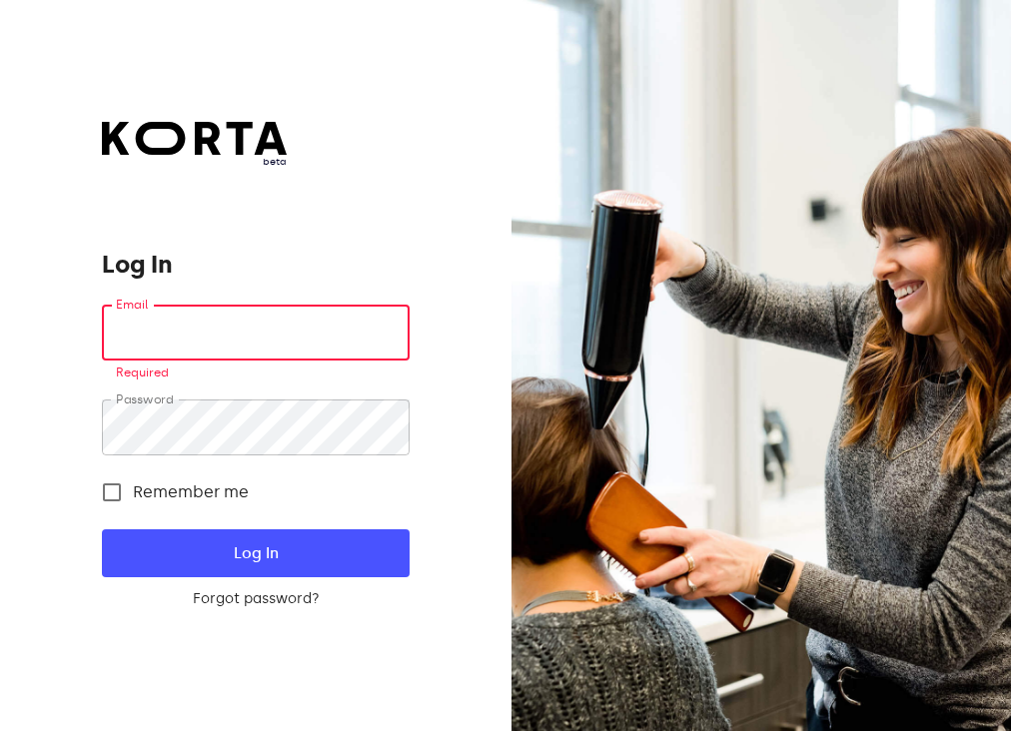
click at [245, 341] on input "email" at bounding box center [255, 333] width 307 height 56
